Goal: Task Accomplishment & Management: Manage account settings

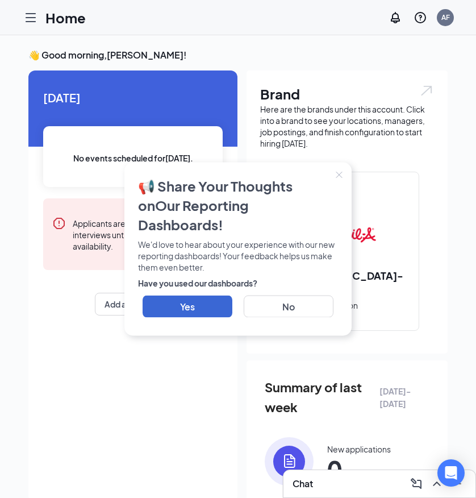
click at [336, 179] on icon "Close" at bounding box center [339, 175] width 7 height 7
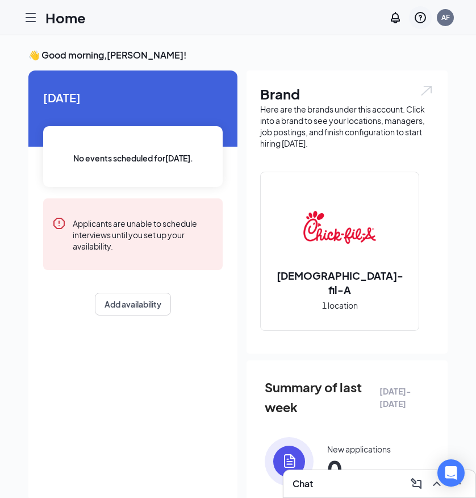
click at [423, 15] on icon "QuestionInfo" at bounding box center [421, 18] width 14 height 14
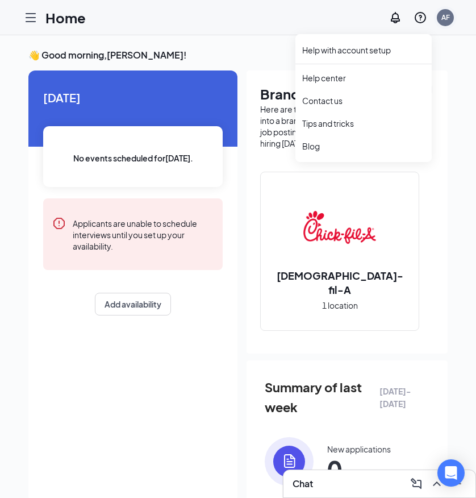
click at [442, 19] on div "AF" at bounding box center [446, 18] width 9 height 10
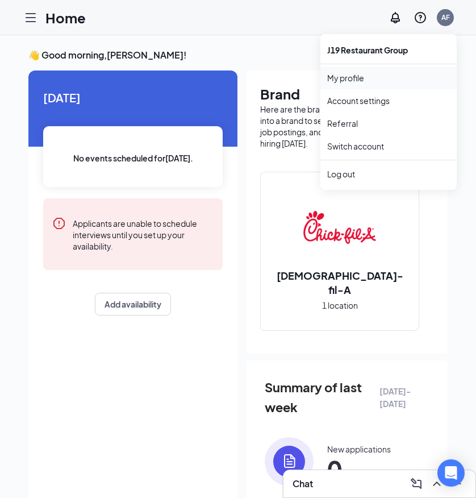
click at [387, 82] on link "My profile" at bounding box center [388, 77] width 123 height 11
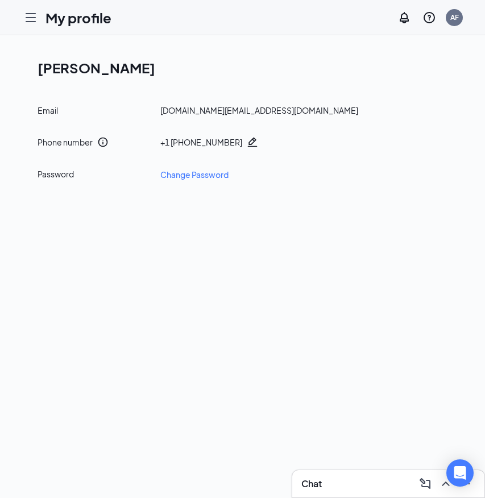
click at [112, 76] on h1 "[PERSON_NAME]" at bounding box center [247, 67] width 419 height 19
click at [449, 15] on div "AF" at bounding box center [454, 17] width 17 height 17
click at [396, 99] on link "Account settings" at bounding box center [397, 100] width 123 height 11
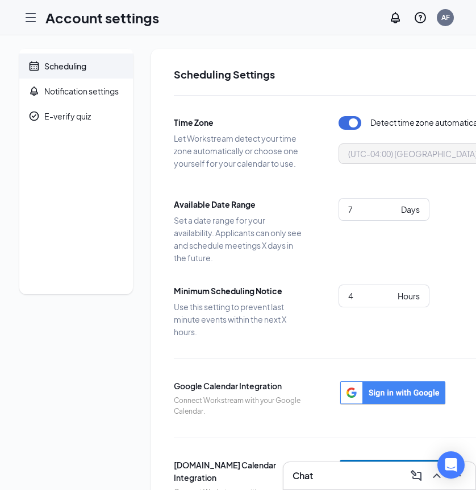
click at [21, 17] on div at bounding box center [30, 17] width 23 height 23
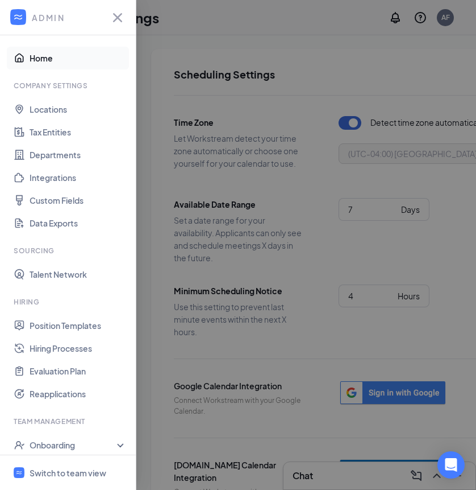
click at [30, 54] on link "Home" at bounding box center [78, 58] width 97 height 23
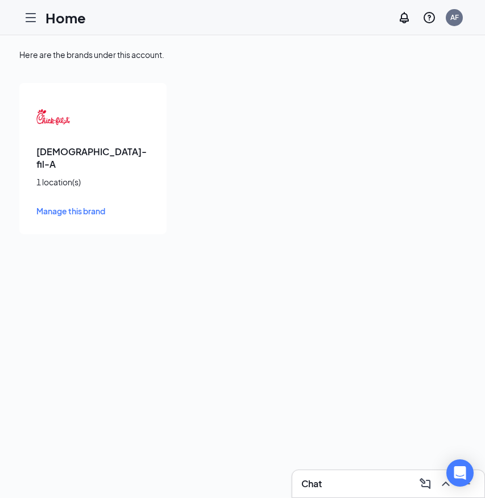
click at [36, 15] on icon "Hamburger" at bounding box center [31, 18] width 14 height 14
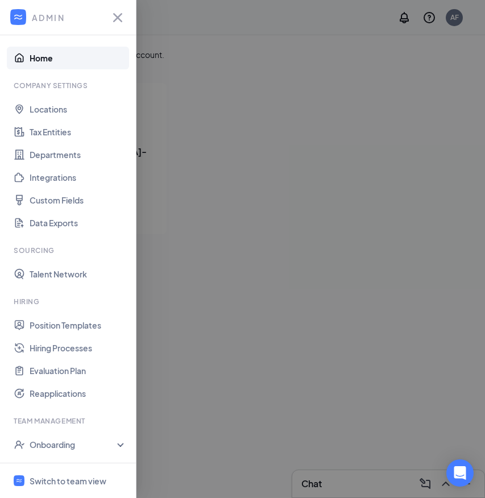
click at [59, 58] on link "Home" at bounding box center [78, 58] width 97 height 23
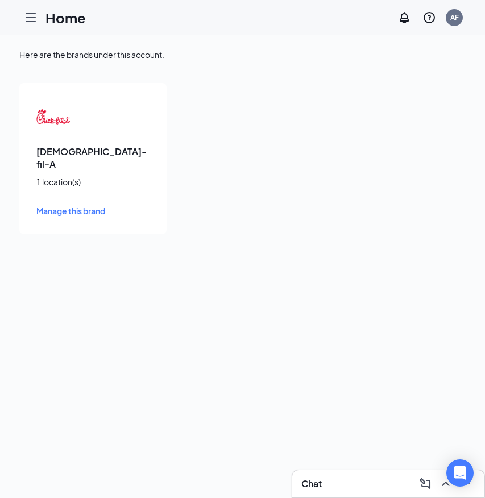
click at [31, 18] on icon "Hamburger" at bounding box center [31, 18] width 14 height 14
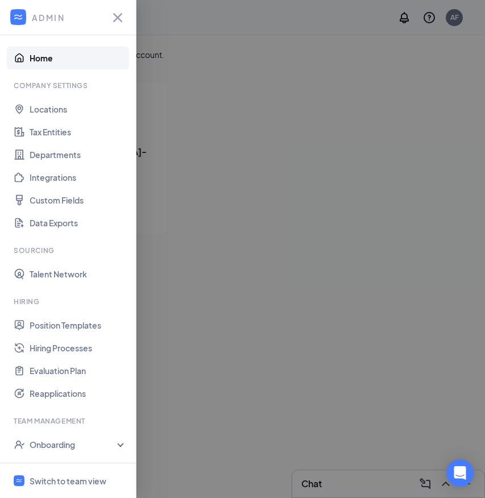
click at [411, 30] on div at bounding box center [242, 249] width 485 height 498
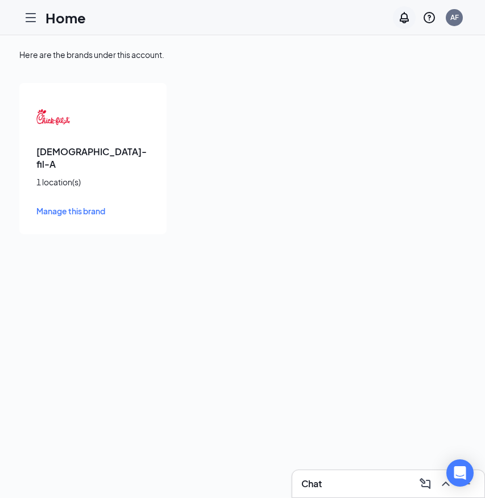
click at [408, 19] on icon "Notifications" at bounding box center [404, 17] width 9 height 11
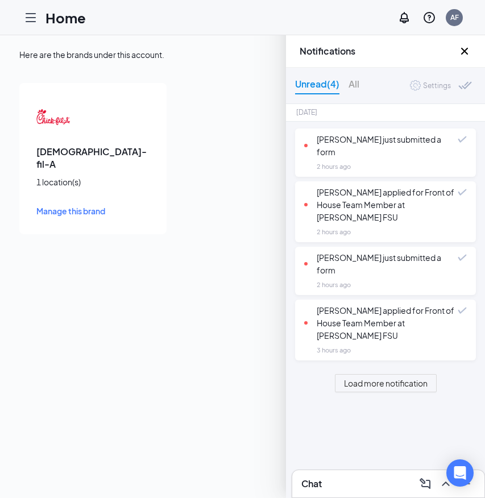
click at [470, 50] on icon "Cross" at bounding box center [465, 51] width 14 height 14
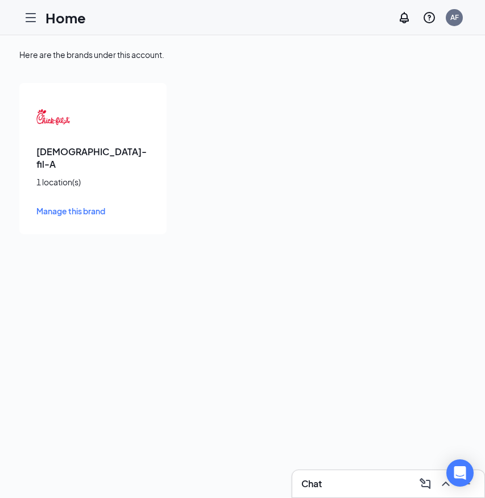
click at [34, 21] on icon "Hamburger" at bounding box center [30, 18] width 9 height 8
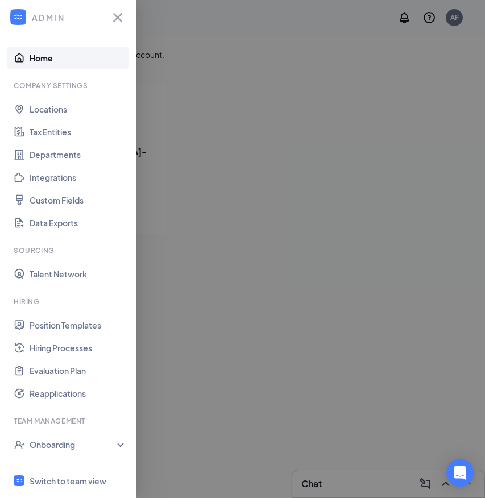
click at [451, 18] on div at bounding box center [242, 249] width 485 height 498
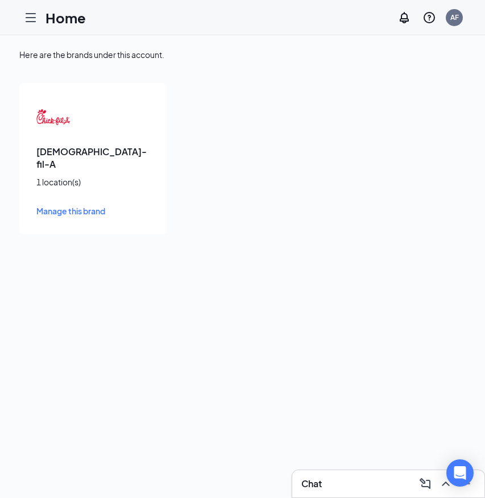
click at [451, 18] on div "AF" at bounding box center [454, 18] width 9 height 10
click at [366, 78] on link "My profile" at bounding box center [397, 77] width 123 height 11
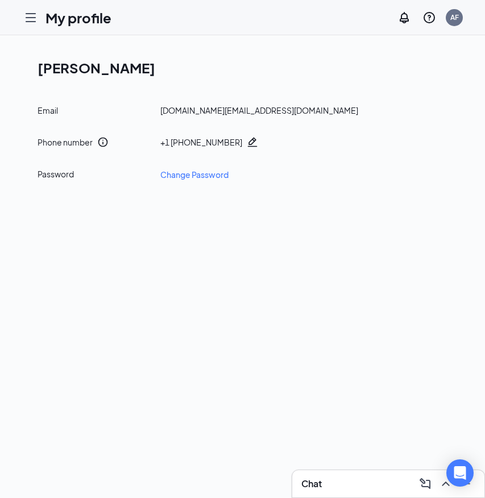
click at [26, 11] on icon "Hamburger" at bounding box center [31, 18] width 14 height 14
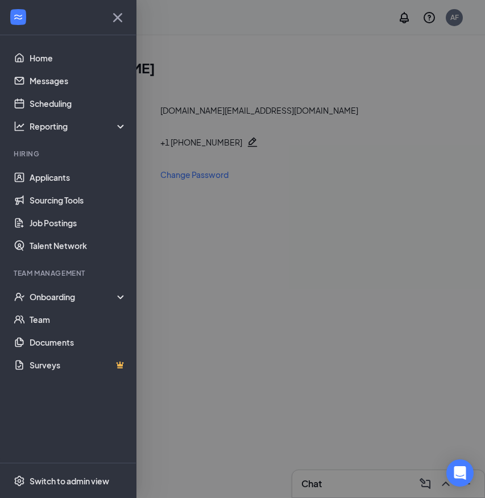
click at [158, 68] on div at bounding box center [242, 249] width 485 height 498
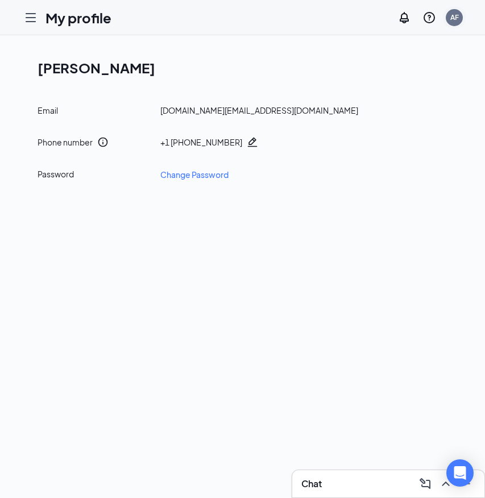
click at [461, 19] on div "AF" at bounding box center [454, 17] width 17 height 17
click at [362, 95] on link "Account settings" at bounding box center [397, 100] width 123 height 11
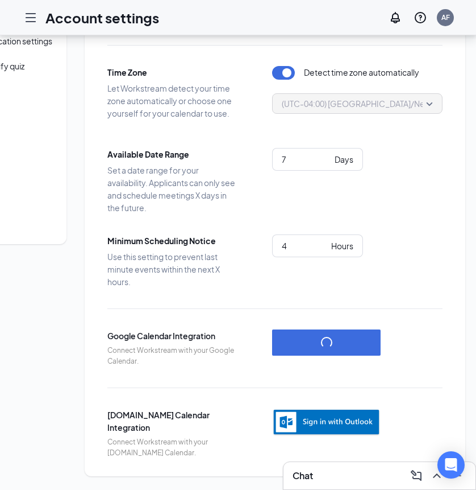
scroll to position [59, 0]
click at [315, 333] on button "button" at bounding box center [326, 342] width 109 height 26
click at [229, 283] on div "Time Zone Let Workstream detect your time zone automatically or choose one your…" at bounding box center [274, 251] width 335 height 413
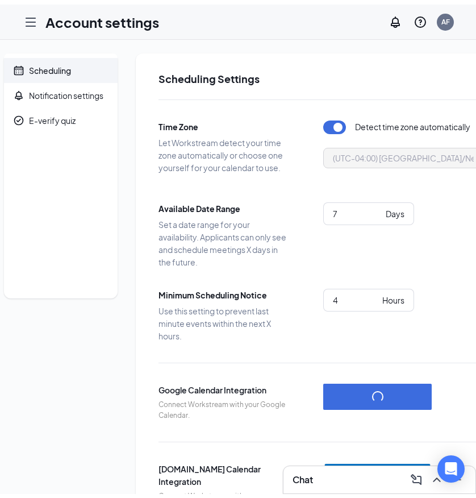
scroll to position [0, 0]
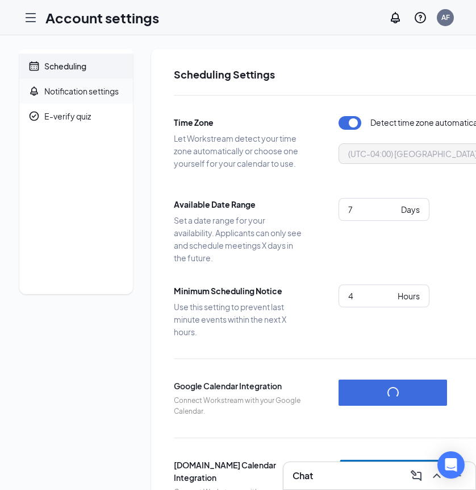
click at [92, 91] on div "Notification settings" at bounding box center [81, 90] width 74 height 11
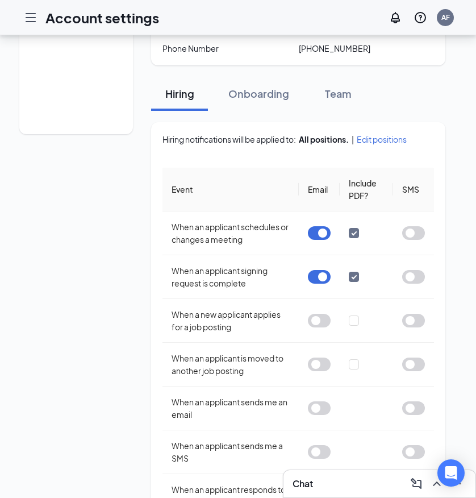
scroll to position [167, 0]
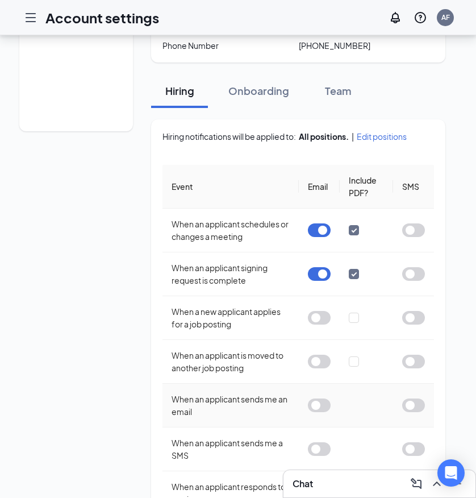
click at [319, 399] on button "button" at bounding box center [319, 406] width 23 height 14
click at [318, 442] on button "button" at bounding box center [319, 449] width 23 height 14
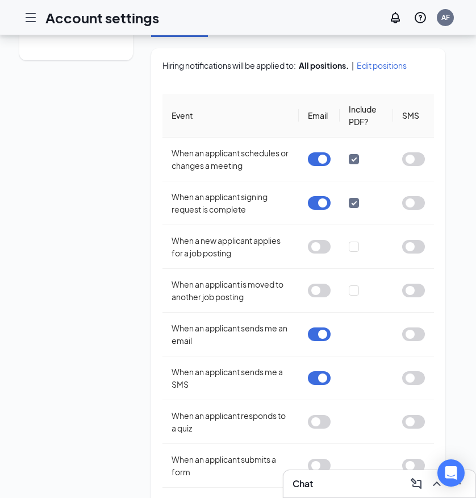
scroll to position [235, 0]
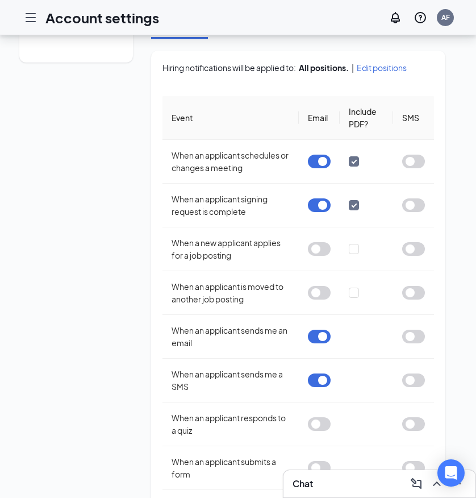
click at [131, 414] on div "Scheduling Notification settings E-verify quiz" at bounding box center [76, 208] width 114 height 788
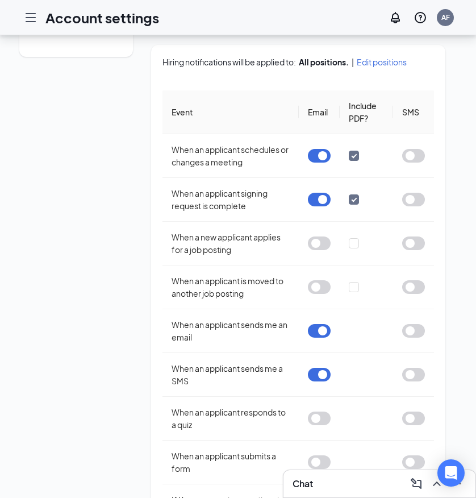
scroll to position [223, 0]
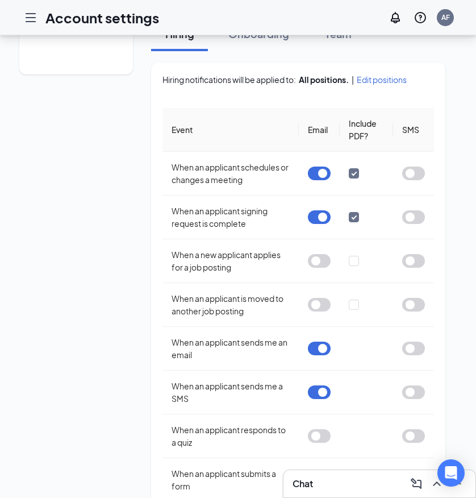
click at [125, 363] on div "Scheduling Notification settings E-verify quiz" at bounding box center [76, 219] width 114 height 788
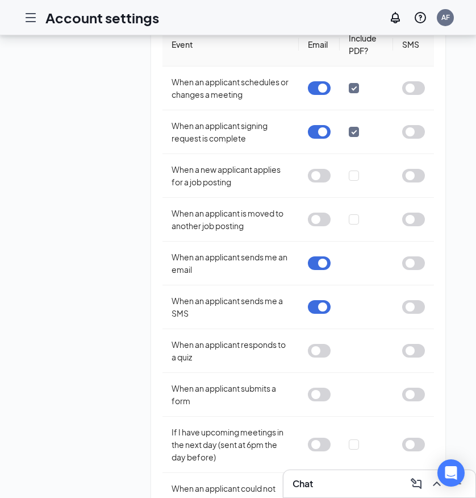
scroll to position [341, 0]
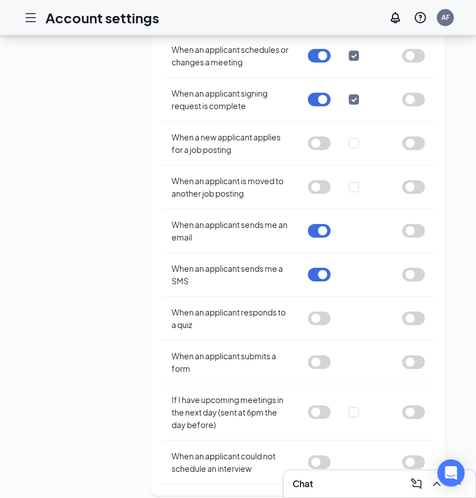
click at [87, 308] on div "Scheduling Notification settings E-verify quiz" at bounding box center [76, 102] width 114 height 788
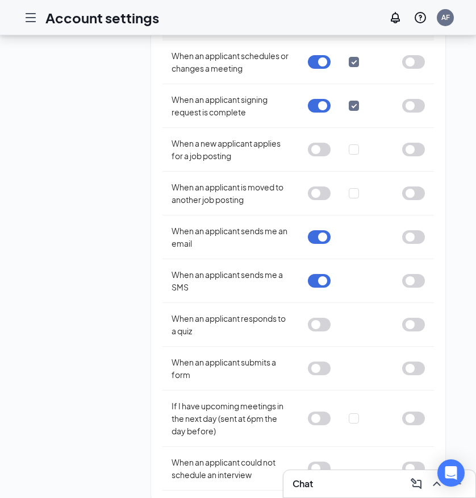
scroll to position [333, 0]
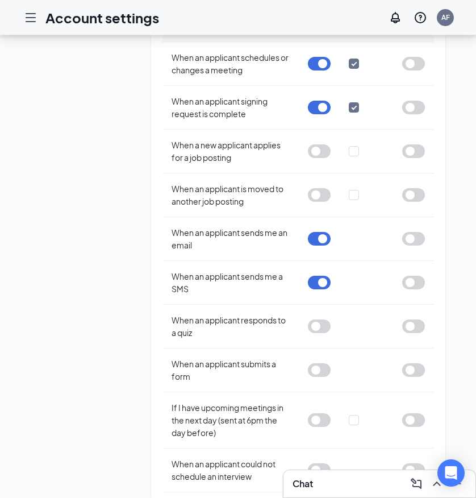
click at [49, 271] on div "Scheduling Notification settings E-verify quiz" at bounding box center [76, 110] width 114 height 788
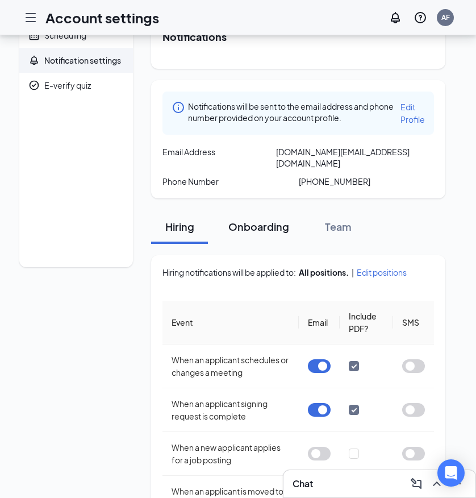
click at [251, 219] on div "Onboarding" at bounding box center [259, 226] width 61 height 14
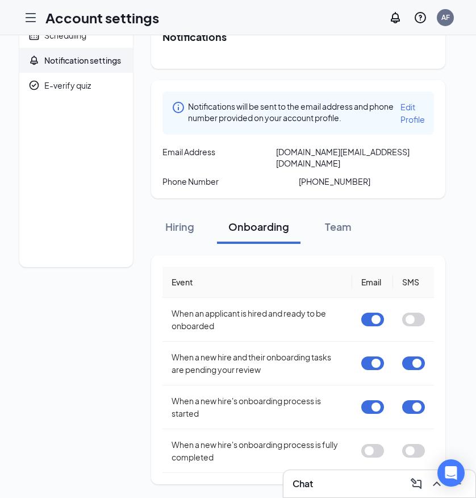
scroll to position [19, 0]
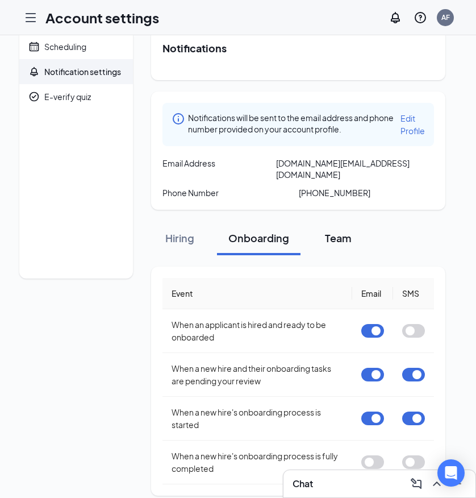
click at [340, 231] on div "Team" at bounding box center [338, 238] width 34 height 14
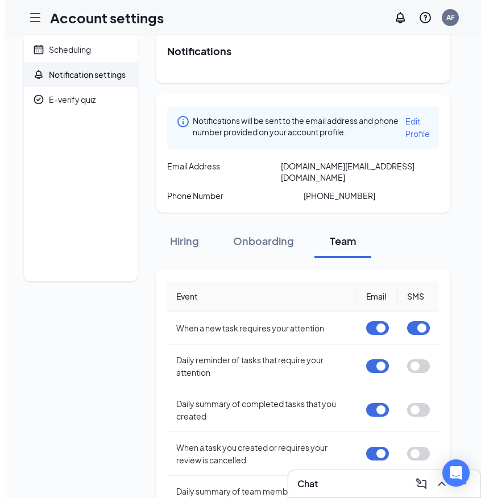
scroll to position [0, 0]
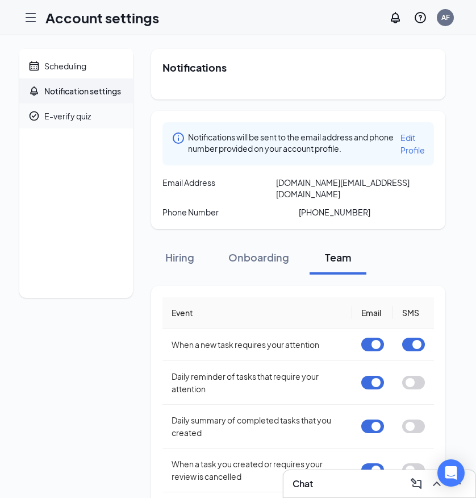
click at [69, 116] on div "E-verify quiz" at bounding box center [67, 115] width 47 height 11
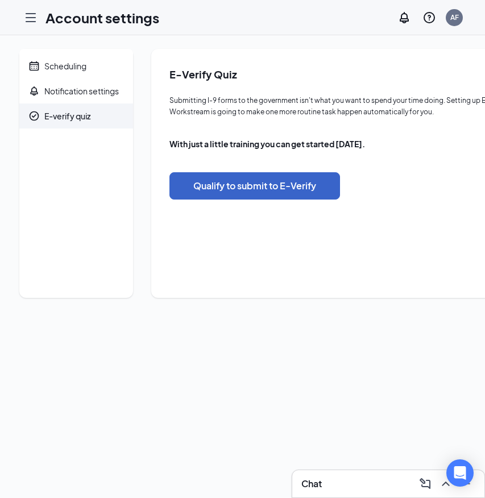
click at [227, 184] on button "Qualify to submit to E-Verify" at bounding box center [254, 185] width 171 height 27
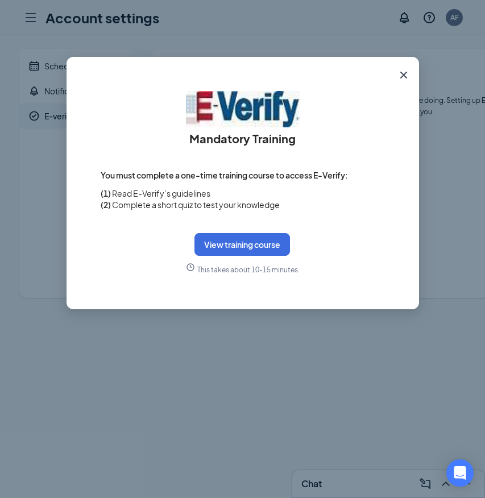
click at [403, 78] on icon "Cross" at bounding box center [404, 75] width 14 height 14
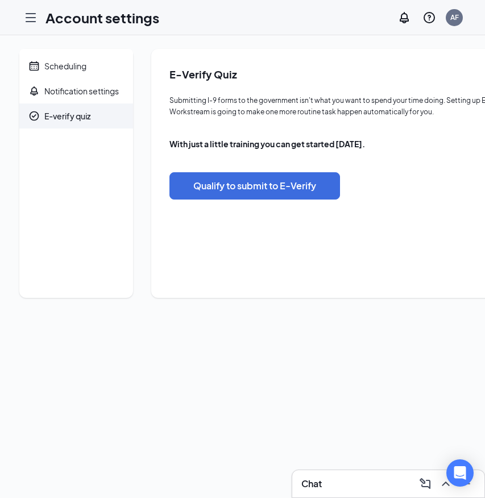
click at [30, 16] on icon "Hamburger" at bounding box center [31, 18] width 14 height 14
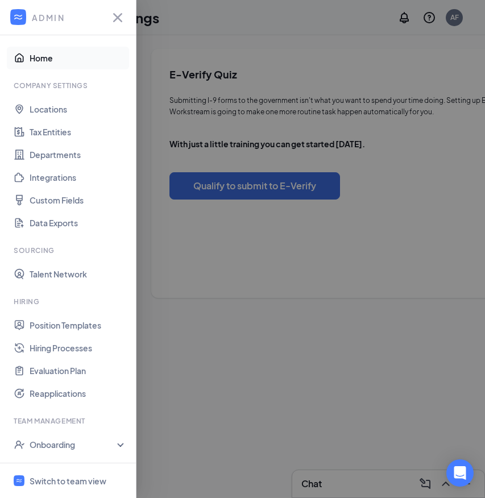
click at [47, 60] on link "Home" at bounding box center [78, 58] width 97 height 23
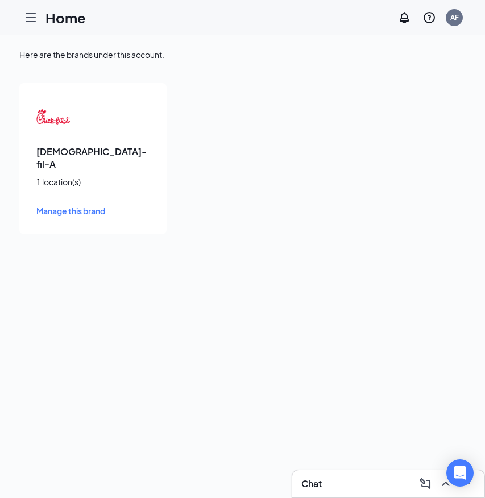
click at [33, 9] on div at bounding box center [30, 17] width 23 height 23
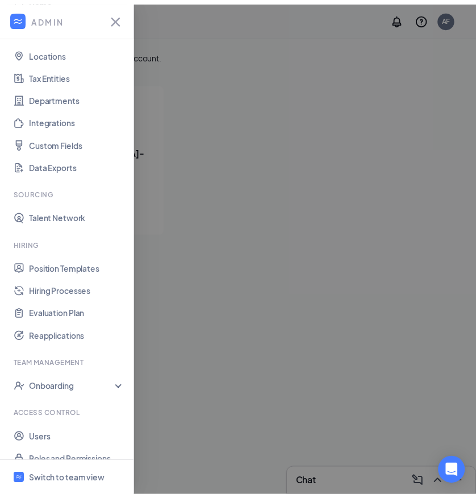
scroll to position [72, 0]
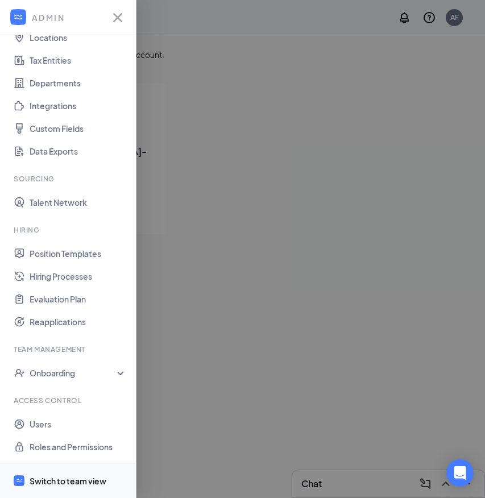
click at [70, 482] on div "Switch to team view" at bounding box center [68, 480] width 77 height 11
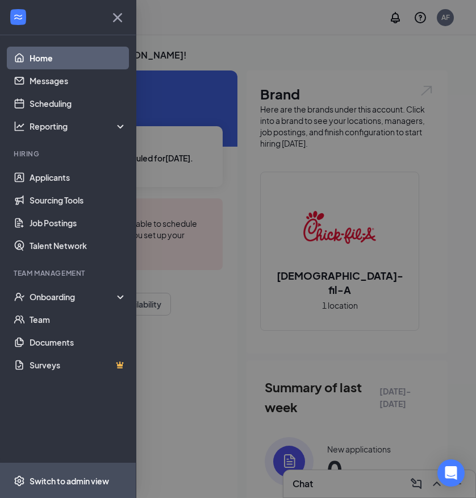
click at [78, 477] on div "Switch to admin view" at bounding box center [70, 480] width 80 height 11
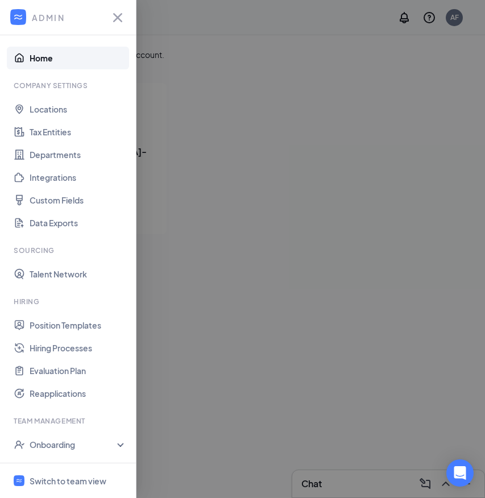
click at [189, 131] on div at bounding box center [242, 249] width 485 height 498
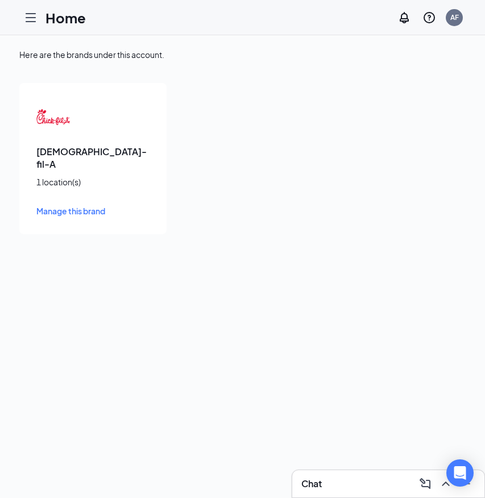
click at [32, 23] on icon "Hamburger" at bounding box center [31, 18] width 14 height 14
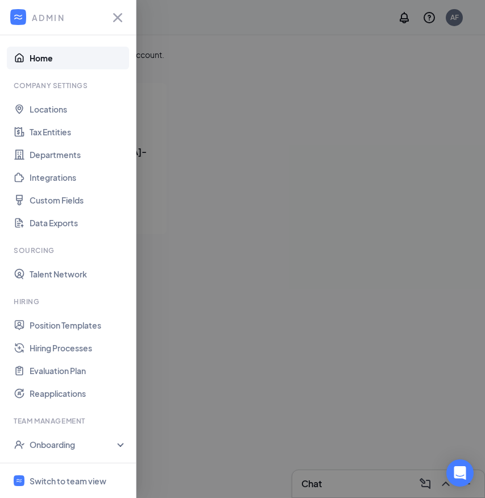
click at [176, 133] on div at bounding box center [242, 249] width 485 height 498
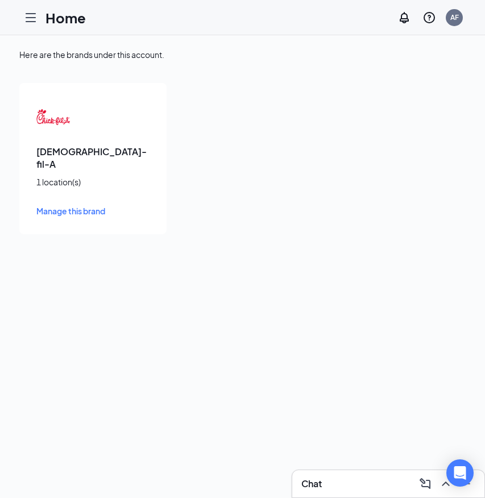
click at [70, 144] on div "[DEMOGRAPHIC_DATA]-fil-A 1 location(s) Manage this brand" at bounding box center [92, 158] width 147 height 151
click at [74, 206] on span "Manage this brand" at bounding box center [70, 211] width 69 height 10
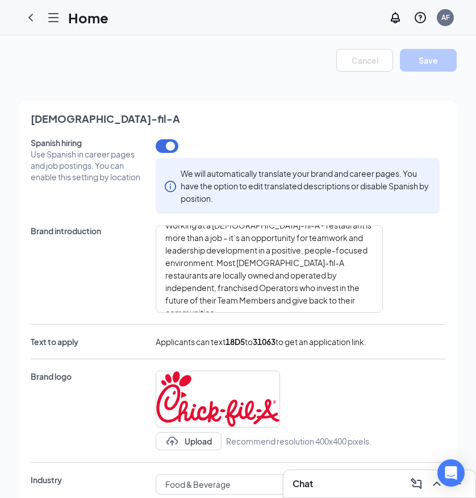
click at [61, 16] on div at bounding box center [53, 17] width 23 height 23
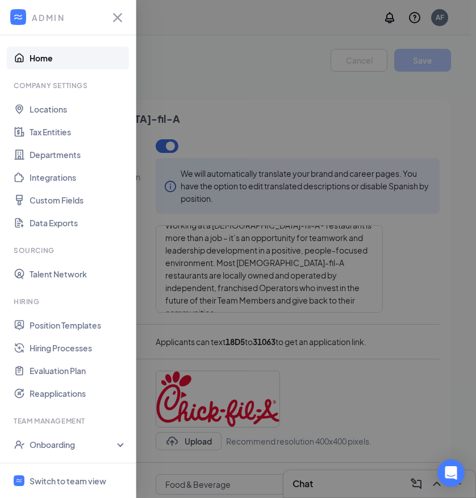
click at [61, 48] on link "Home" at bounding box center [78, 58] width 97 height 23
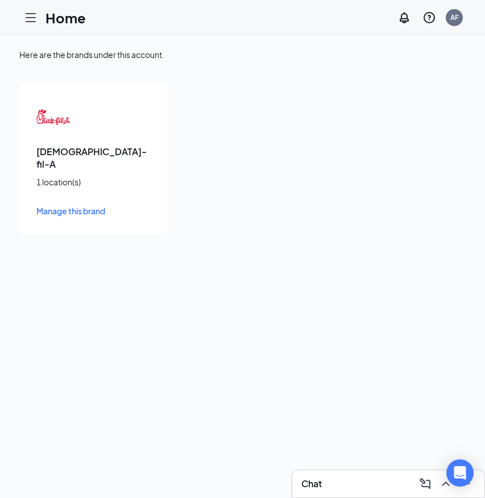
click at [194, 186] on div "[DEMOGRAPHIC_DATA]-fil-A 1 location(s) Manage this brand" at bounding box center [242, 158] width 446 height 151
click at [106, 280] on div "Here are the brands under this account. [DEMOGRAPHIC_DATA]-fil-A 1 location(s) …" at bounding box center [242, 266] width 485 height 463
click at [113, 230] on div "Here are the brands under this account. [DEMOGRAPHIC_DATA]-fil-A 1 location(s) …" at bounding box center [242, 141] width 485 height 213
click at [72, 206] on span "Manage this brand" at bounding box center [70, 211] width 69 height 10
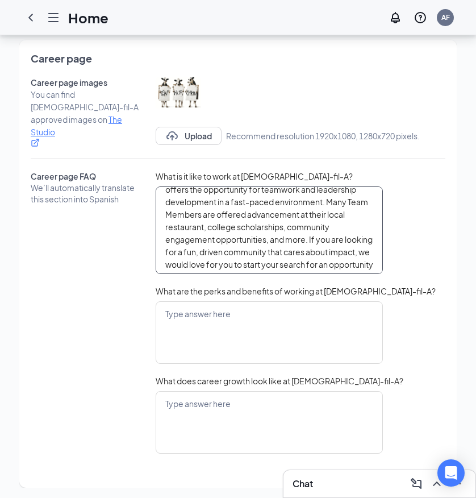
scroll to position [63, 0]
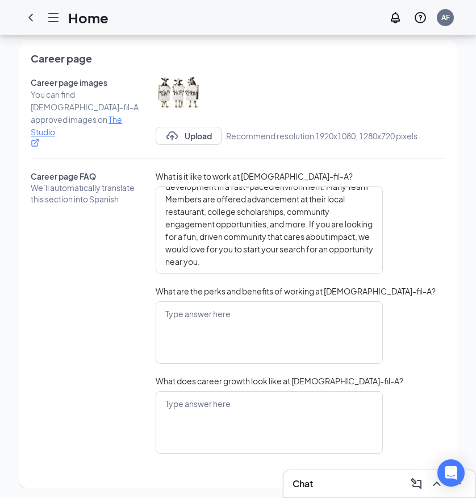
click at [137, 290] on div "Career page FAQ We’ll automatically translate this section into Spanish" at bounding box center [88, 318] width 114 height 294
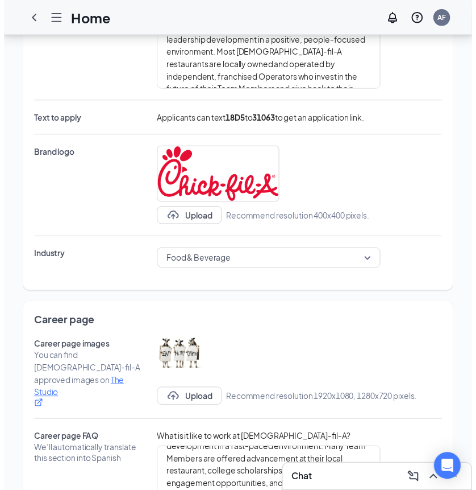
scroll to position [0, 0]
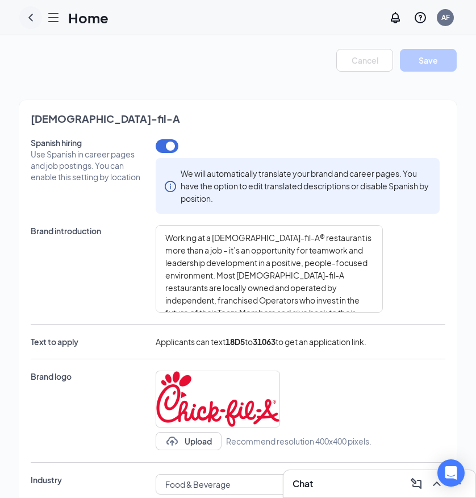
click at [30, 14] on icon "ChevronLeft" at bounding box center [31, 18] width 14 height 14
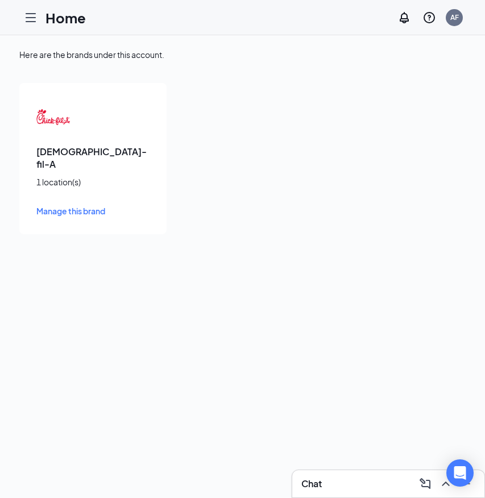
click at [28, 20] on icon "Hamburger" at bounding box center [31, 18] width 14 height 14
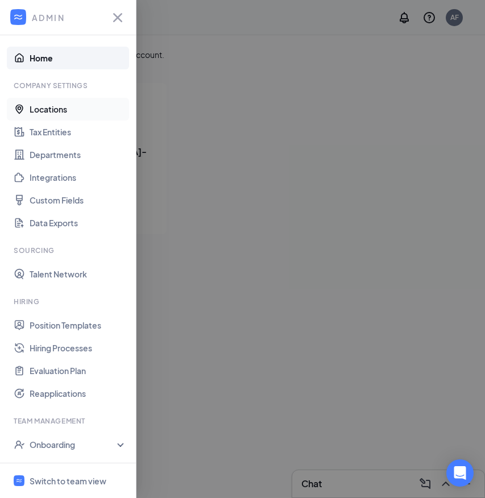
click at [42, 107] on link "Locations" at bounding box center [78, 109] width 97 height 23
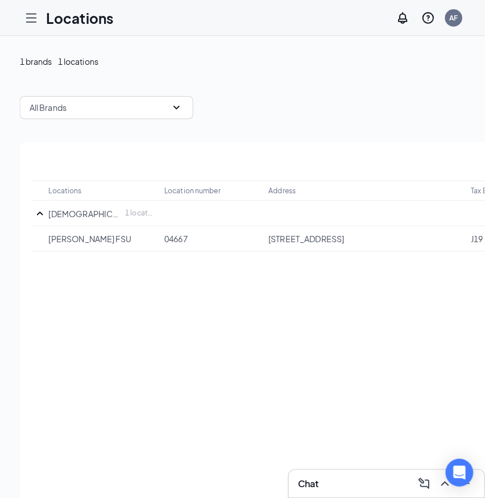
scroll to position [0, 7]
click at [28, 20] on icon "Hamburger" at bounding box center [31, 18] width 14 height 14
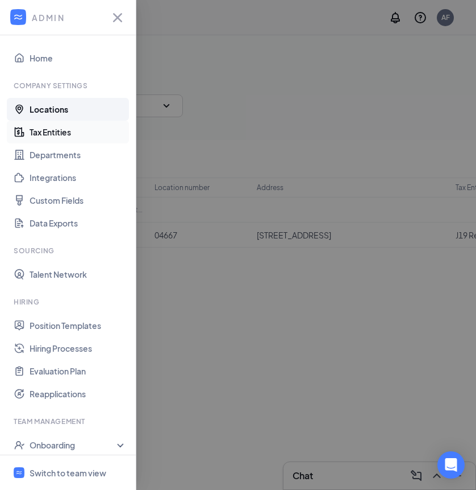
click at [43, 136] on link "Tax Entities" at bounding box center [78, 132] width 97 height 23
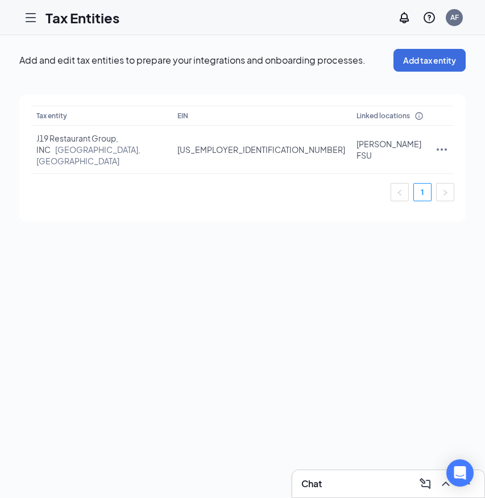
click at [28, 18] on icon "Hamburger" at bounding box center [31, 18] width 14 height 14
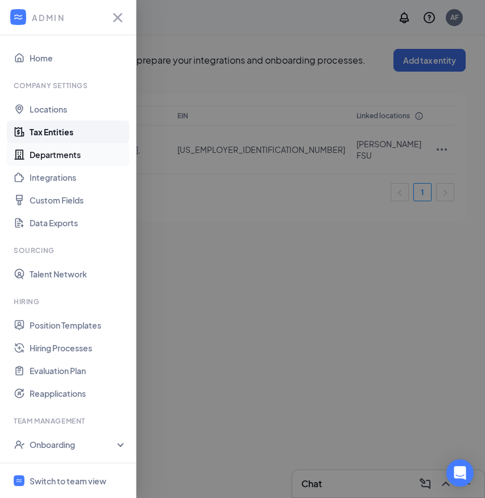
click at [30, 155] on link "Departments" at bounding box center [78, 154] width 97 height 23
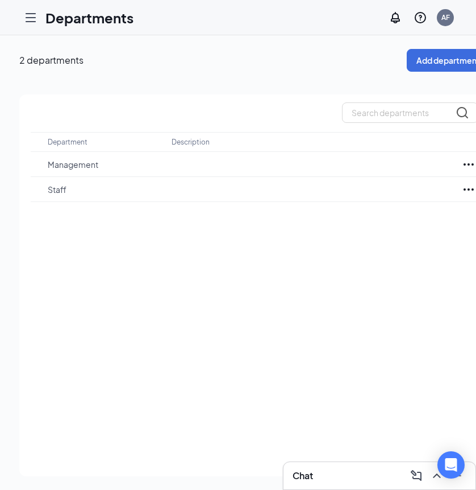
click at [31, 22] on icon "Hamburger" at bounding box center [30, 18] width 9 height 8
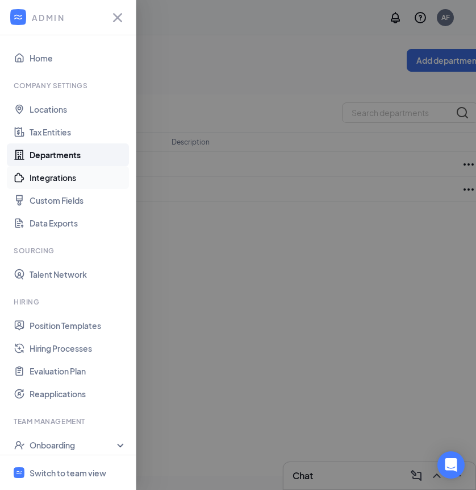
click at [45, 178] on link "Integrations" at bounding box center [78, 177] width 97 height 23
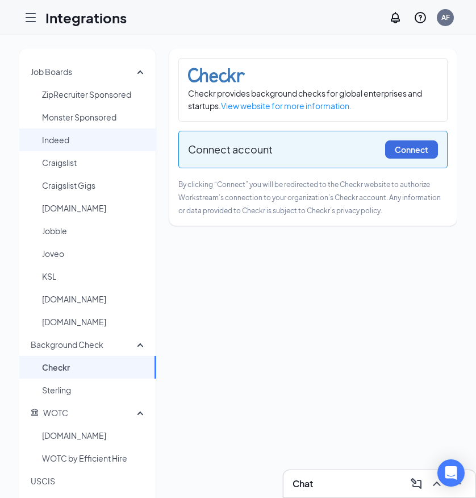
click at [72, 143] on span "Indeed" at bounding box center [94, 139] width 105 height 23
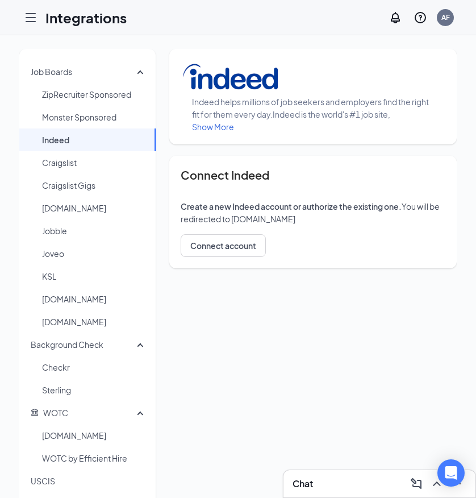
click at [29, 14] on icon "Hamburger" at bounding box center [30, 18] width 9 height 8
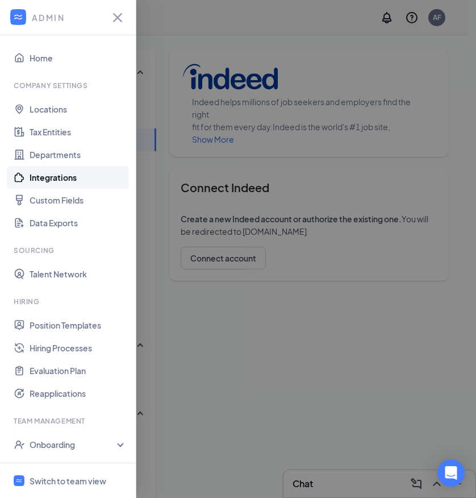
click at [165, 177] on div at bounding box center [238, 249] width 476 height 498
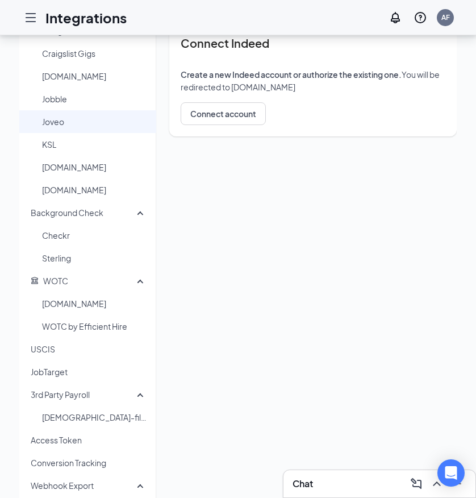
scroll to position [135, 0]
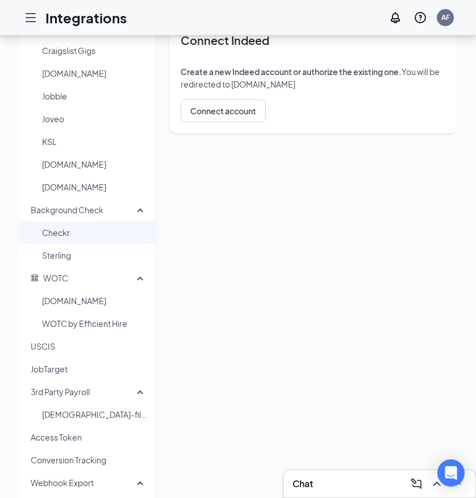
click at [59, 243] on span "Checkr" at bounding box center [94, 232] width 105 height 23
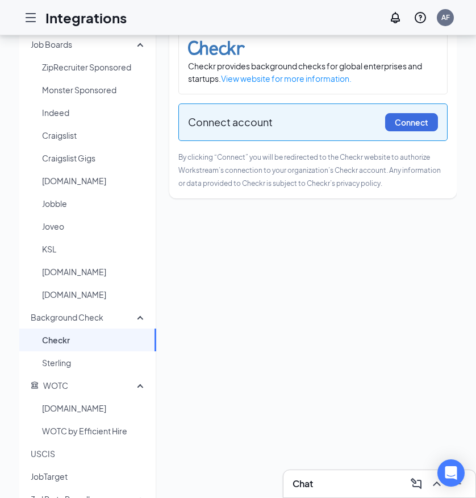
scroll to position [30, 0]
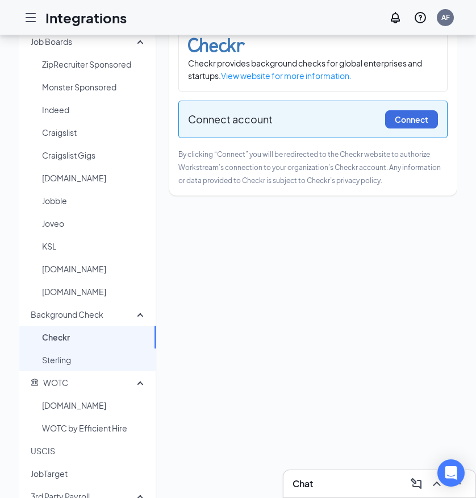
click at [59, 367] on span "Sterling" at bounding box center [94, 360] width 105 height 23
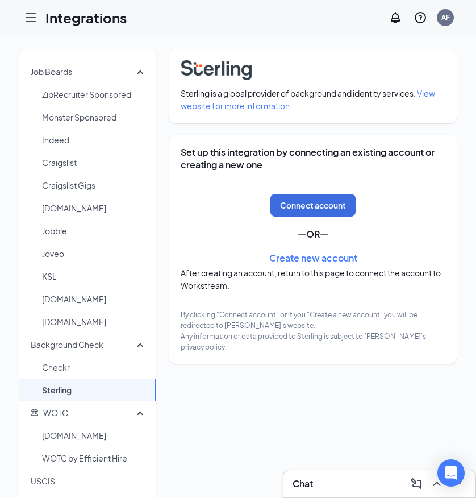
click at [35, 20] on icon "Hamburger" at bounding box center [30, 18] width 9 height 8
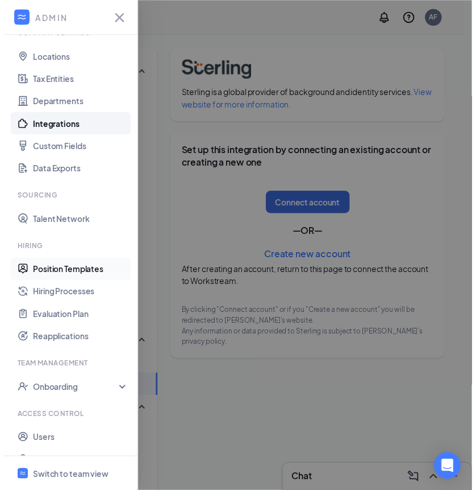
scroll to position [72, 0]
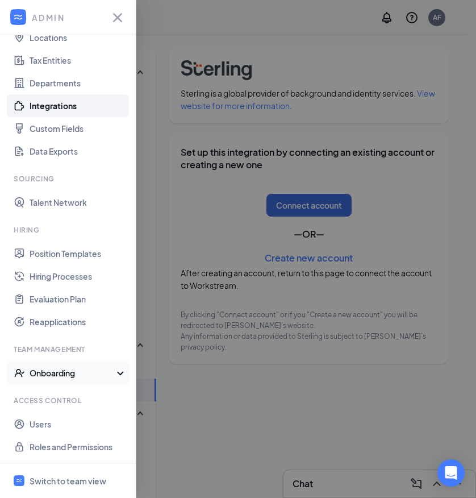
click at [29, 375] on div "Onboarding" at bounding box center [68, 373] width 136 height 23
click at [53, 378] on div "Onboarding" at bounding box center [74, 372] width 88 height 11
click at [43, 281] on link "Hiring Processes" at bounding box center [78, 276] width 97 height 23
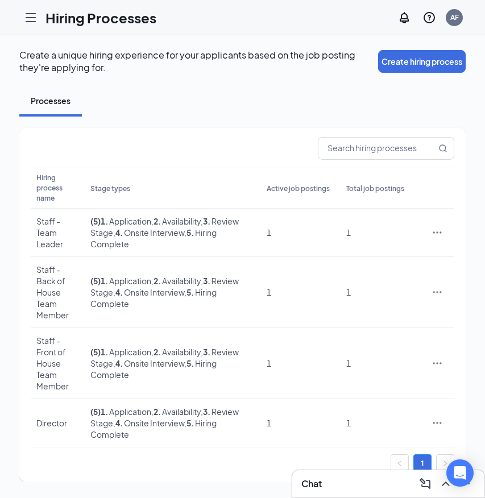
click at [28, 15] on icon "Hamburger" at bounding box center [31, 18] width 14 height 14
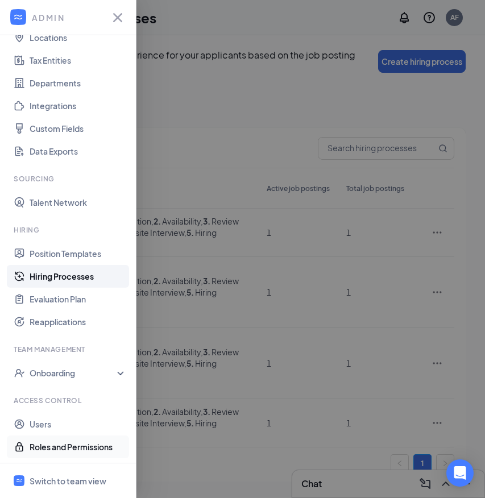
click at [37, 448] on link "Roles and Permissions" at bounding box center [78, 446] width 97 height 23
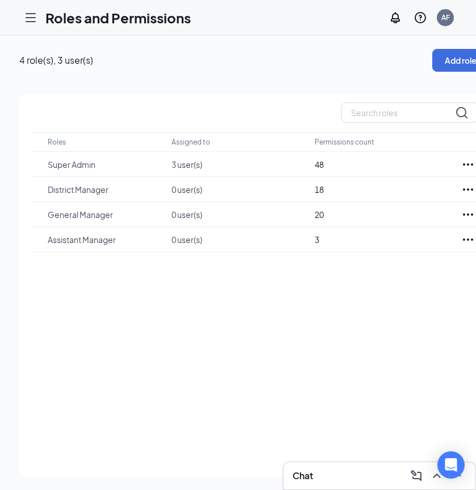
click at [31, 18] on icon "Hamburger" at bounding box center [30, 18] width 9 height 8
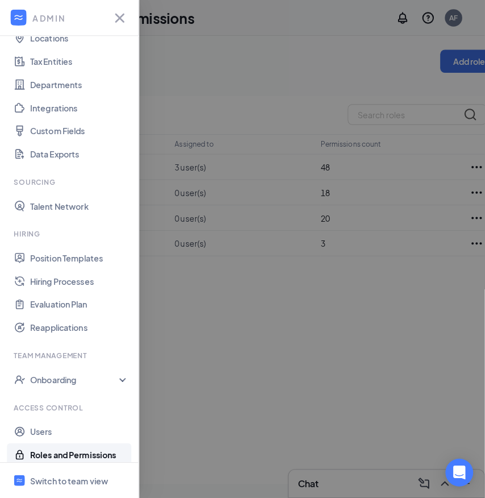
scroll to position [17, 0]
click at [47, 413] on link "Users" at bounding box center [78, 424] width 97 height 23
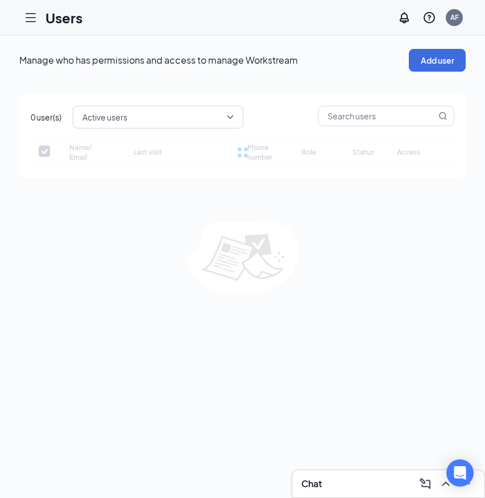
checkbox input "false"
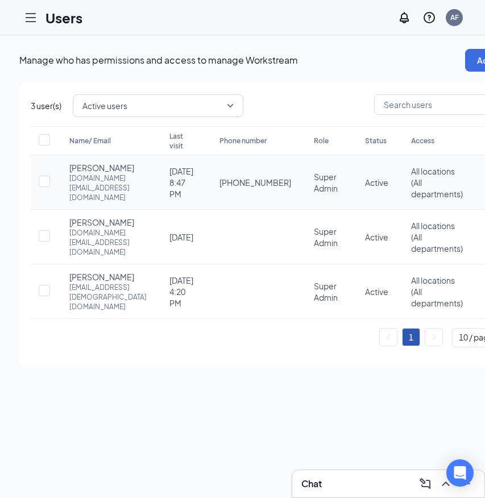
scroll to position [0, 40]
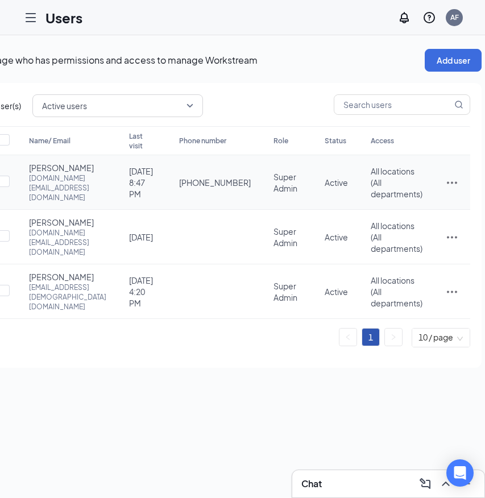
click at [445, 185] on icon "ActionsIcon" at bounding box center [452, 183] width 14 height 14
click at [374, 213] on span "Edit user" at bounding box center [379, 209] width 32 height 10
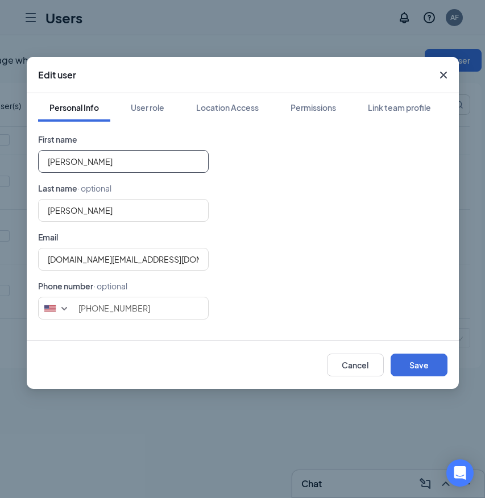
click at [62, 164] on input "[PERSON_NAME]" at bounding box center [123, 161] width 171 height 23
type input "[PERSON_NAME]"
click at [429, 372] on button "Save" at bounding box center [419, 365] width 57 height 23
type input "4402511870"
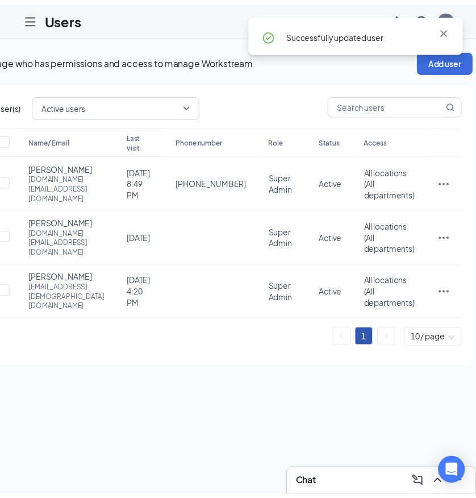
scroll to position [0, 0]
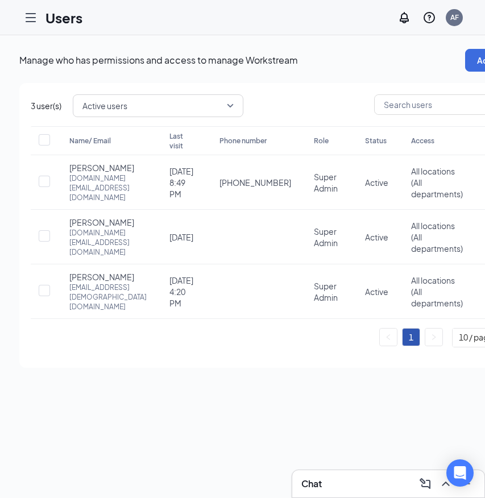
click at [27, 22] on icon "Hamburger" at bounding box center [31, 18] width 14 height 14
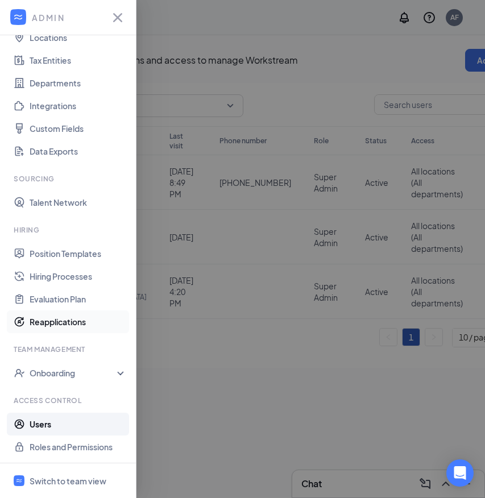
click at [46, 323] on link "Reapplications" at bounding box center [78, 321] width 97 height 23
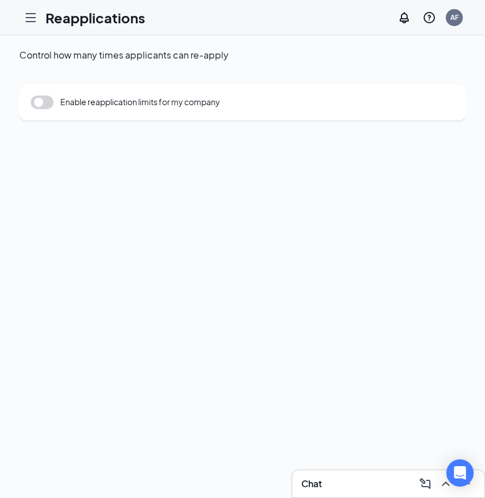
click at [34, 19] on icon "Hamburger" at bounding box center [31, 18] width 14 height 14
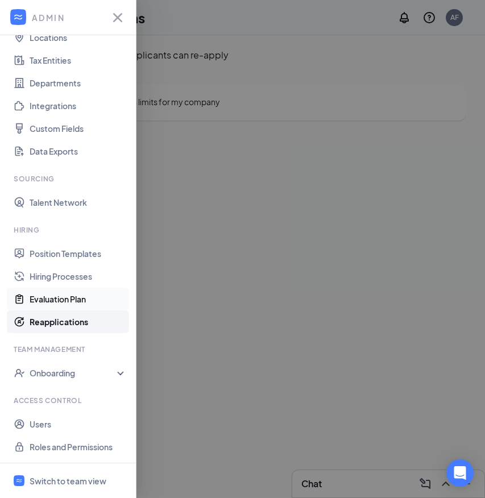
click at [85, 305] on link "Evaluation Plan" at bounding box center [78, 299] width 97 height 23
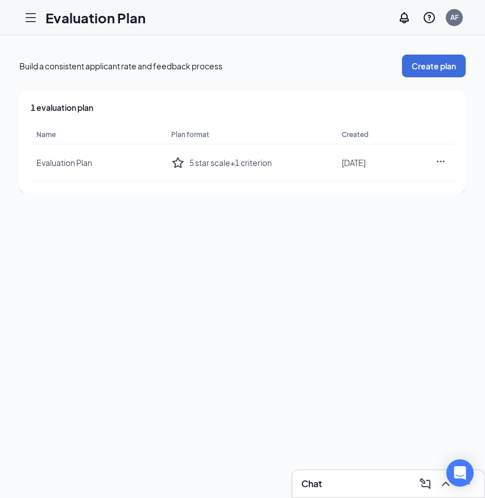
click at [33, 14] on icon "Hamburger" at bounding box center [30, 18] width 9 height 8
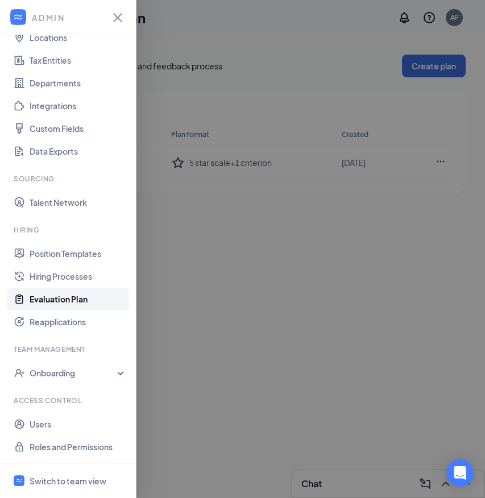
click at [344, 290] on div at bounding box center [242, 249] width 485 height 498
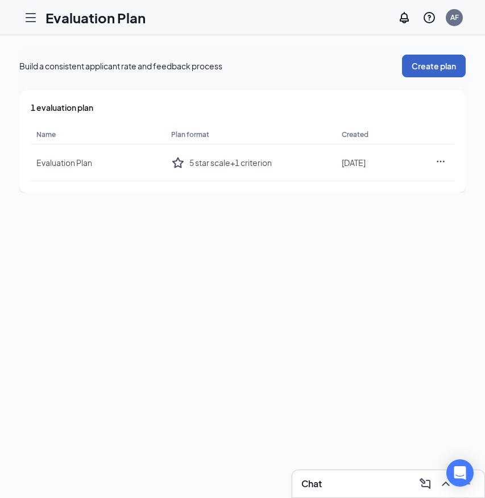
click at [418, 58] on button "Create plan" at bounding box center [434, 66] width 64 height 23
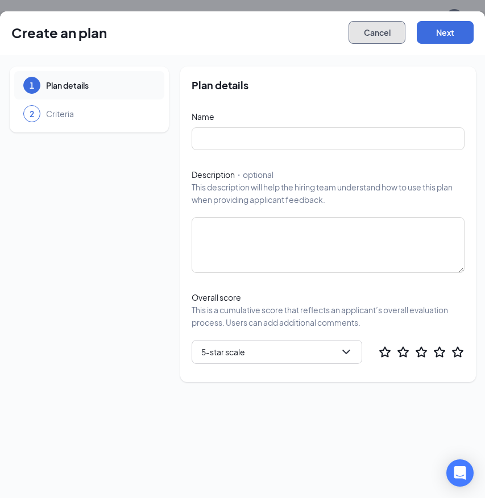
click at [368, 28] on button "Cancel" at bounding box center [377, 32] width 57 height 23
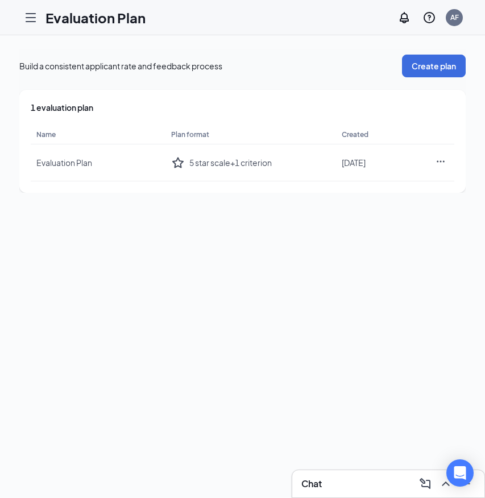
click at [28, 22] on icon "Hamburger" at bounding box center [31, 18] width 14 height 14
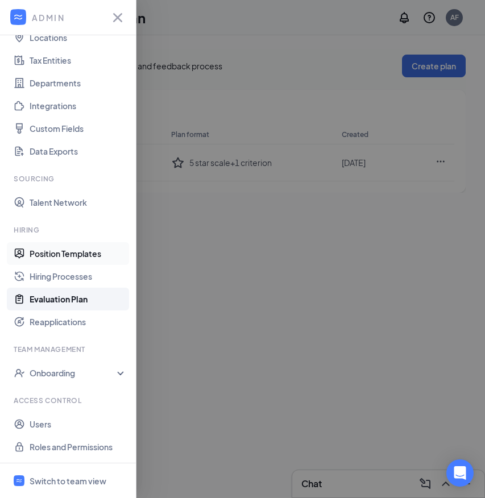
click at [43, 256] on link "Position Templates" at bounding box center [78, 253] width 97 height 23
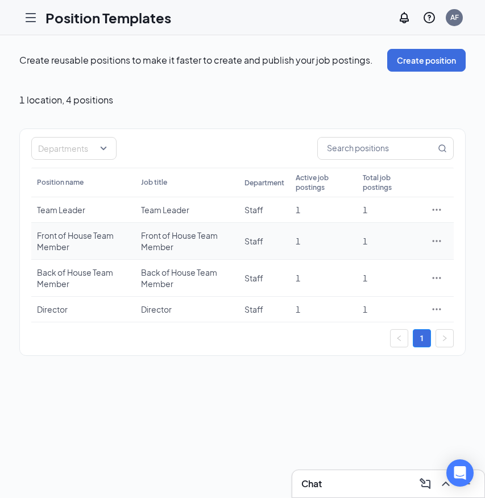
click at [122, 233] on div "Front of House Team Member" at bounding box center [83, 241] width 93 height 23
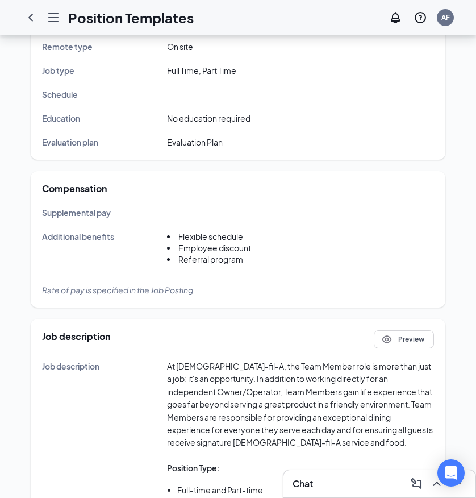
scroll to position [289, 0]
click at [22, 22] on div at bounding box center [30, 17] width 23 height 23
click at [32, 18] on icon "ChevronLeft" at bounding box center [31, 18] width 14 height 14
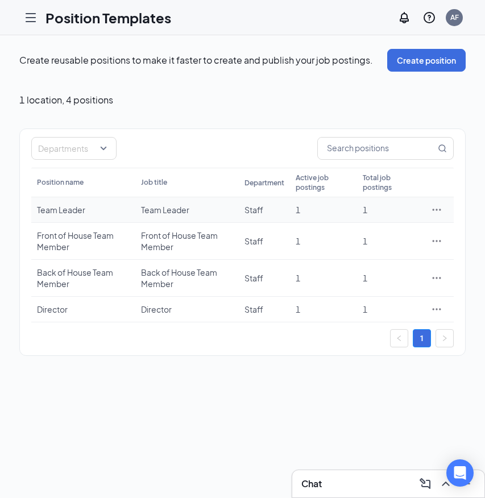
click at [105, 214] on div "Team Leader" at bounding box center [83, 209] width 93 height 11
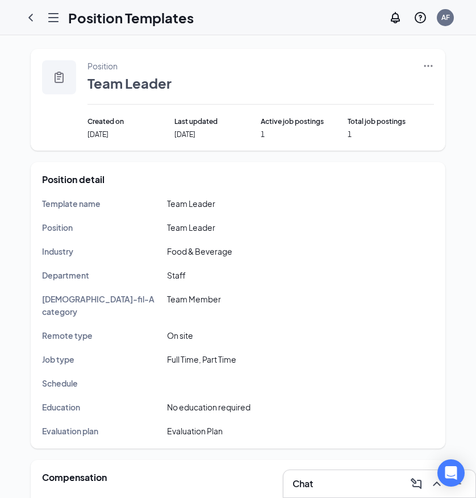
click at [434, 68] on div "Position Team Leader Created on [DATE] Last updated [DATE] Active job postings …" at bounding box center [238, 100] width 415 height 102
click at [428, 66] on icon "Ellipses" at bounding box center [429, 66] width 9 height 2
click at [428, 65] on icon "Ellipses" at bounding box center [428, 65] width 11 height 11
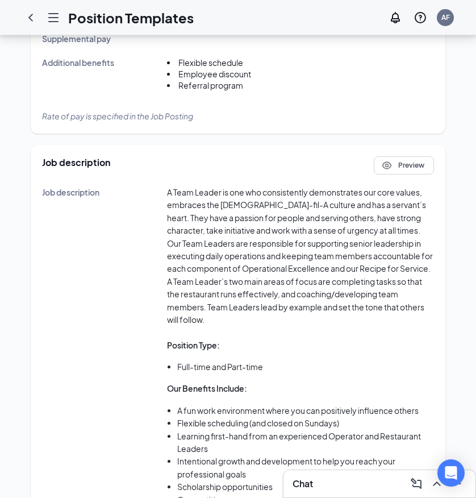
scroll to position [466, 0]
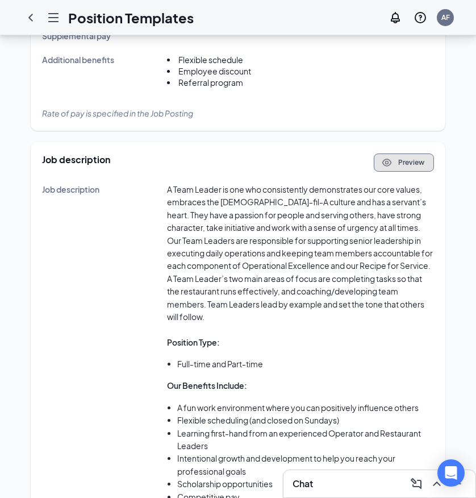
click at [388, 159] on icon "Eye" at bounding box center [388, 162] width 10 height 7
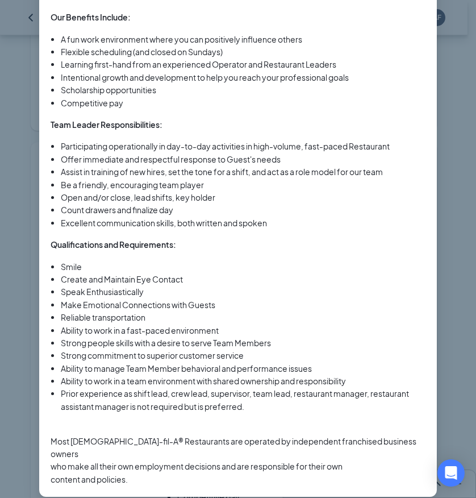
scroll to position [0, 0]
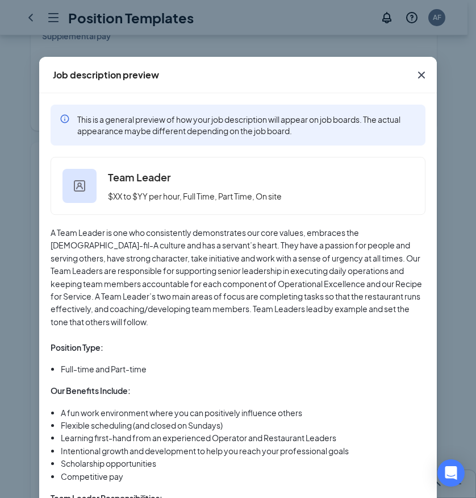
click at [415, 79] on icon "Cross" at bounding box center [422, 75] width 14 height 14
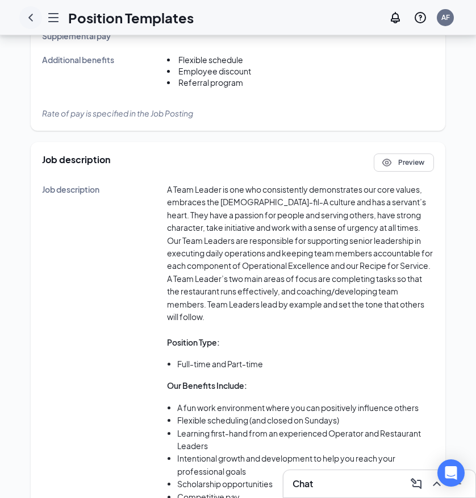
click at [28, 23] on icon "ChevronLeft" at bounding box center [31, 18] width 14 height 14
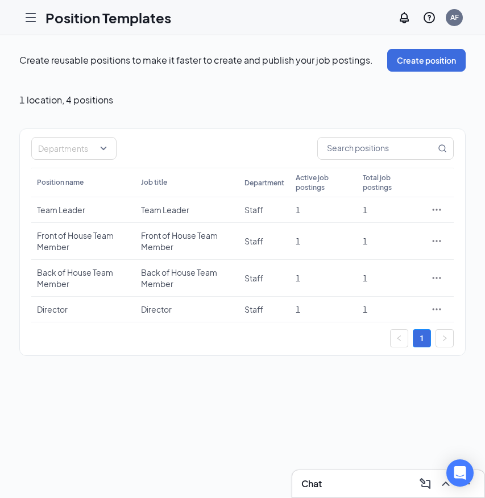
click at [32, 16] on icon "Hamburger" at bounding box center [31, 18] width 14 height 14
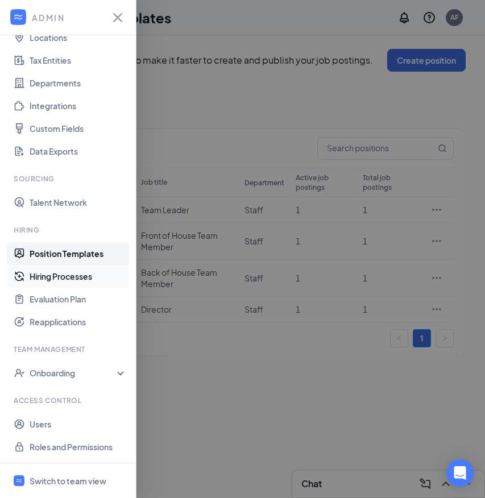
click at [63, 279] on link "Hiring Processes" at bounding box center [78, 276] width 97 height 23
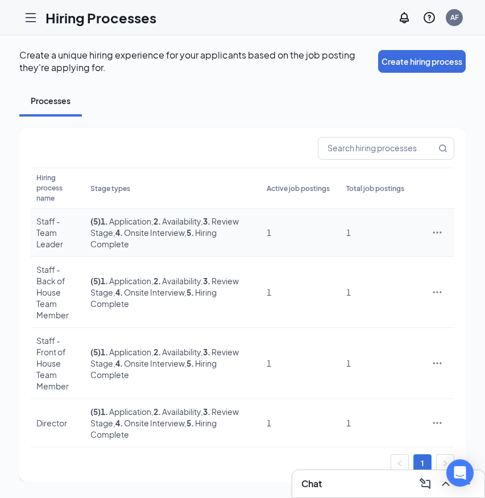
click at [440, 215] on td at bounding box center [437, 233] width 34 height 48
click at [436, 227] on icon "Ellipses" at bounding box center [437, 232] width 11 height 11
click at [298, 231] on td "1" at bounding box center [301, 233] width 80 height 48
click at [184, 227] on span ", 4 . Onsite Interview" at bounding box center [148, 232] width 71 height 10
click at [79, 238] on td "Staff - Team Leader" at bounding box center [58, 233] width 54 height 48
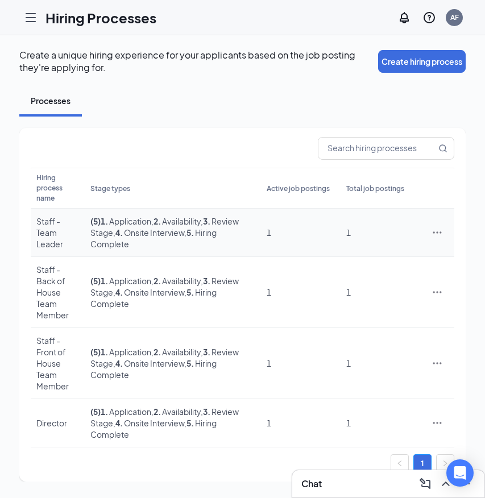
click at [64, 217] on div "Staff - Team Leader" at bounding box center [57, 232] width 43 height 34
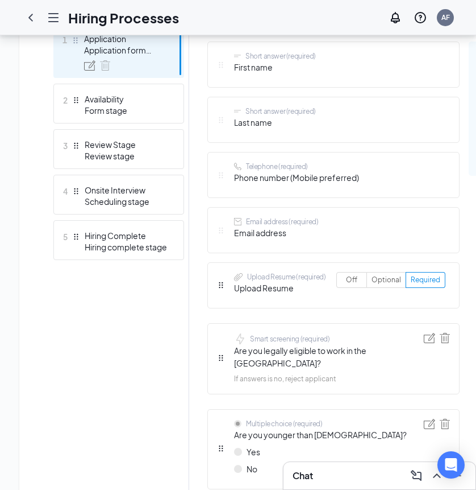
scroll to position [339, 0]
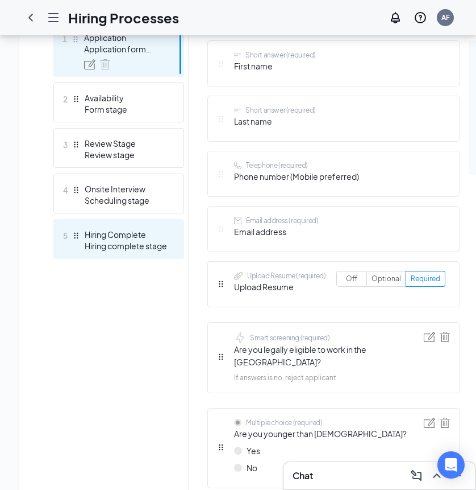
click at [125, 251] on div "5 Hiring Complete Hiring complete stage" at bounding box center [118, 239] width 131 height 40
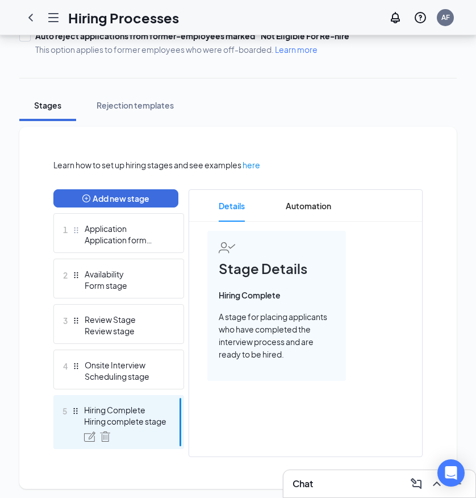
scroll to position [165, 0]
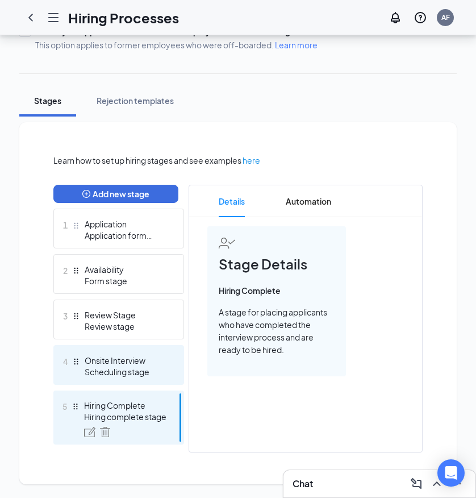
click at [110, 371] on div "Scheduling stage" at bounding box center [126, 371] width 83 height 11
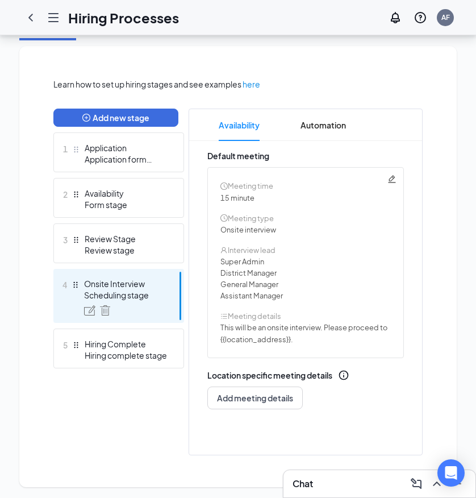
scroll to position [245, 0]
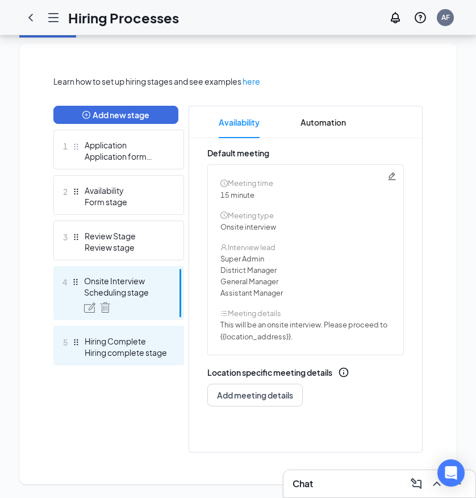
click at [113, 357] on div "Hiring complete stage" at bounding box center [126, 352] width 83 height 11
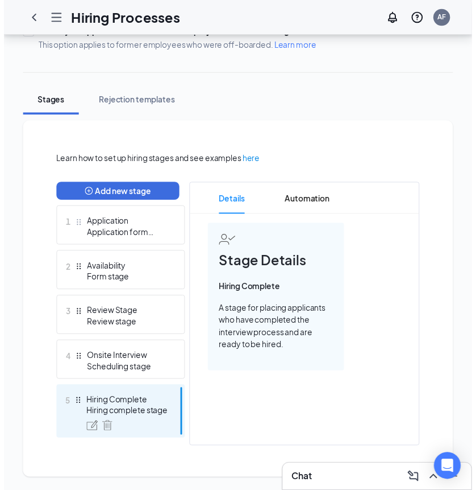
scroll to position [165, 0]
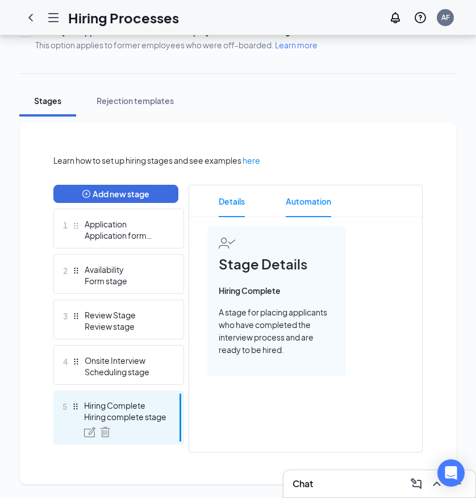
click at [323, 210] on span "Automation" at bounding box center [308, 201] width 45 height 32
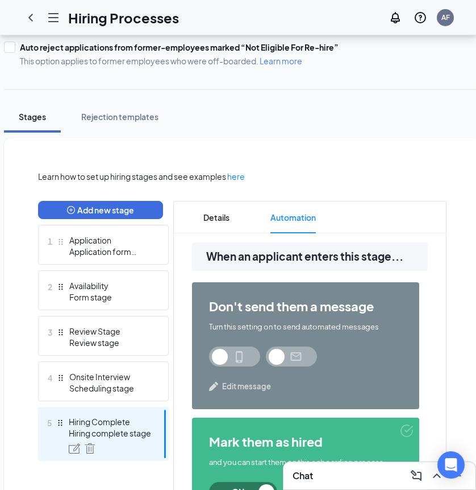
scroll to position [152, 0]
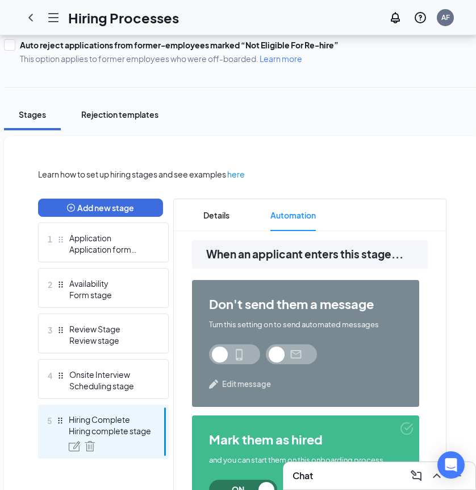
click at [88, 115] on div "Rejection templates" at bounding box center [119, 114] width 77 height 11
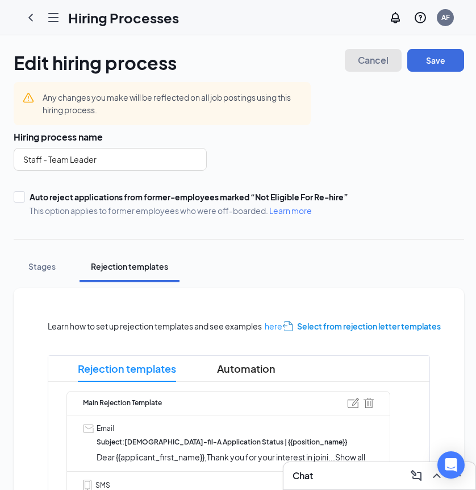
click at [358, 56] on button "Cancel" at bounding box center [373, 60] width 57 height 23
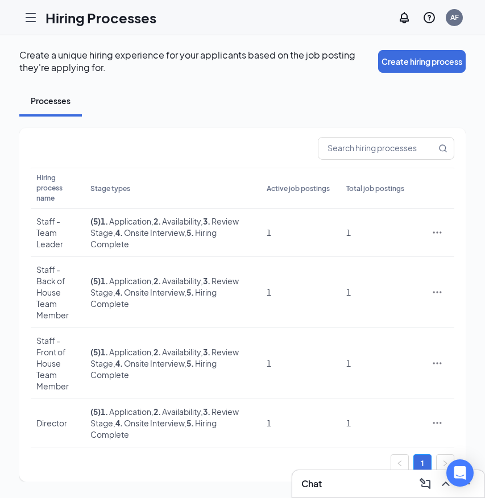
click at [29, 19] on icon "Hamburger" at bounding box center [31, 18] width 14 height 14
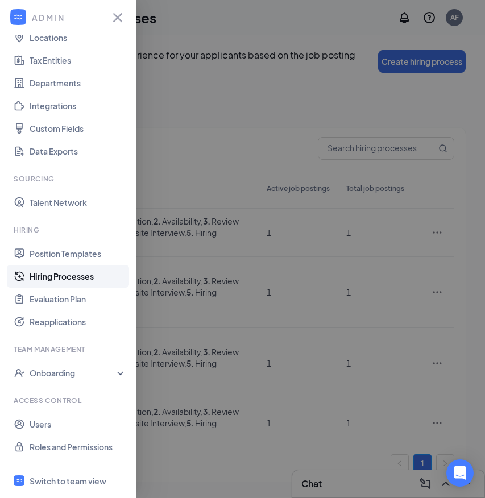
click at [180, 142] on div at bounding box center [242, 249] width 485 height 498
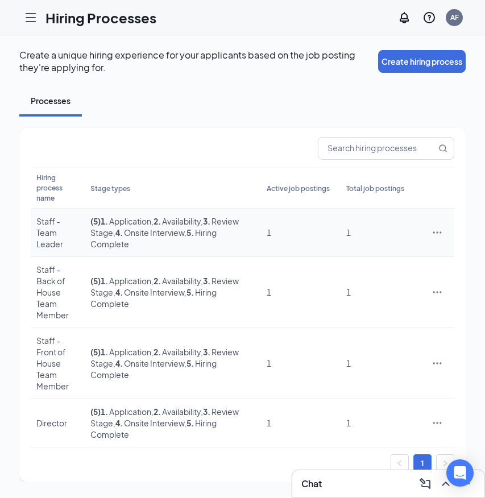
click at [184, 227] on span ", 4 . Onsite Interview" at bounding box center [148, 232] width 71 height 10
click at [156, 216] on td "( 5 ) 1 . Application , 2 . Availability , 3 . Review Stage , 4 . Onsite Interv…" at bounding box center [173, 233] width 176 height 48
click at [432, 227] on icon "Ellipses" at bounding box center [437, 232] width 11 height 11
click at [359, 235] on li "Edit" at bounding box center [385, 246] width 116 height 26
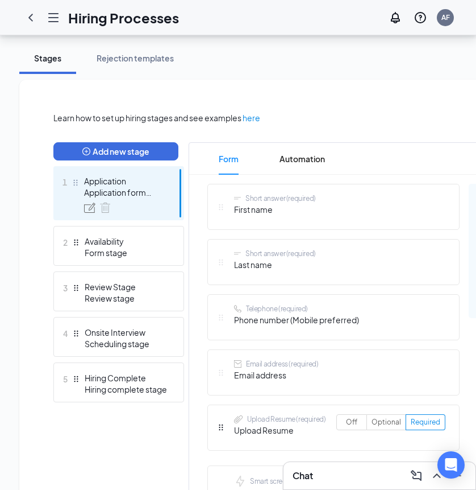
scroll to position [209, 0]
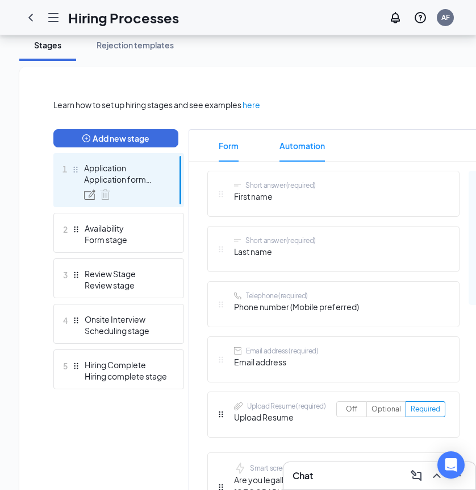
click at [304, 145] on span "Automation" at bounding box center [302, 146] width 45 height 32
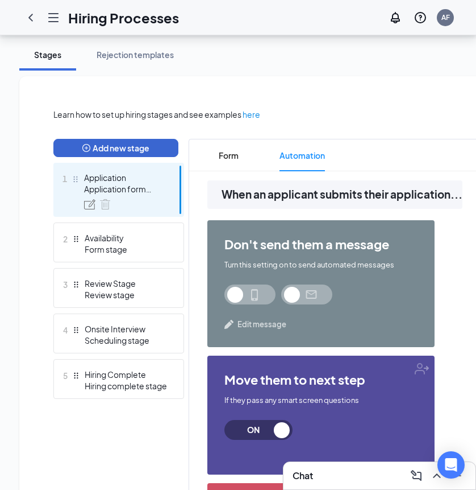
scroll to position [216, 0]
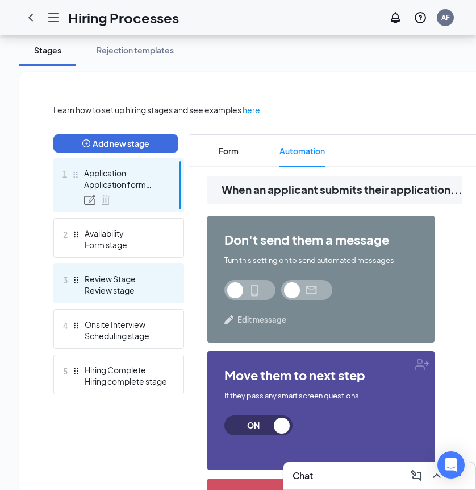
click at [134, 277] on div "Review Stage" at bounding box center [126, 278] width 83 height 11
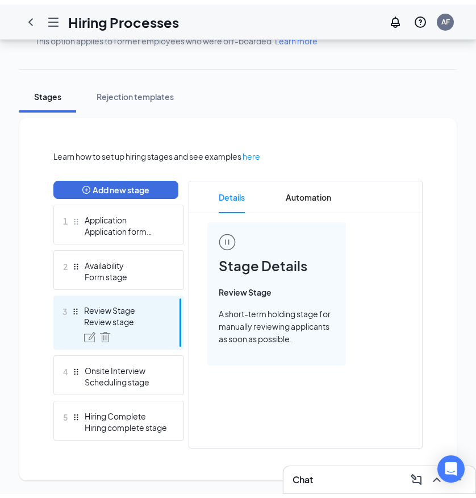
scroll to position [165, 0]
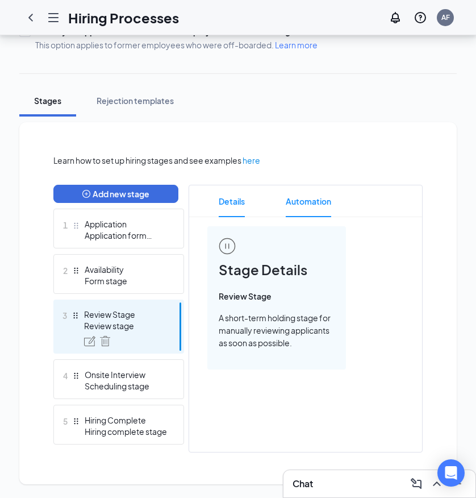
click at [311, 197] on span "Automation" at bounding box center [308, 201] width 45 height 32
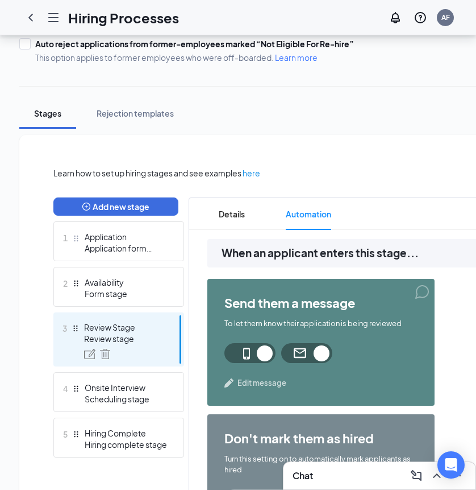
scroll to position [151, 0]
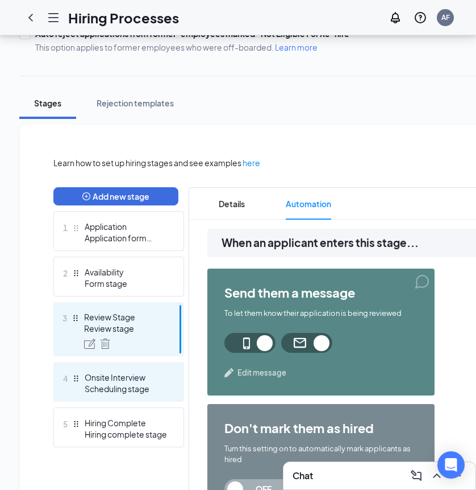
click at [113, 387] on div "Scheduling stage" at bounding box center [126, 388] width 83 height 11
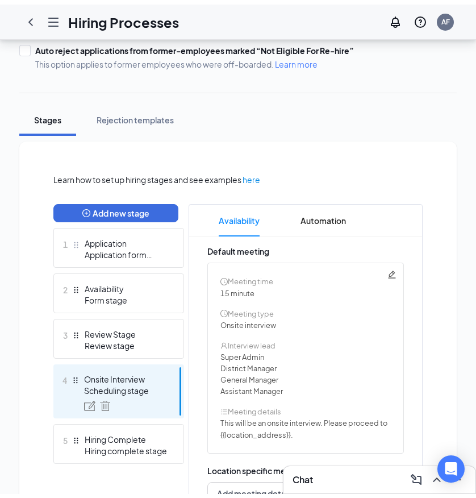
scroll to position [163, 0]
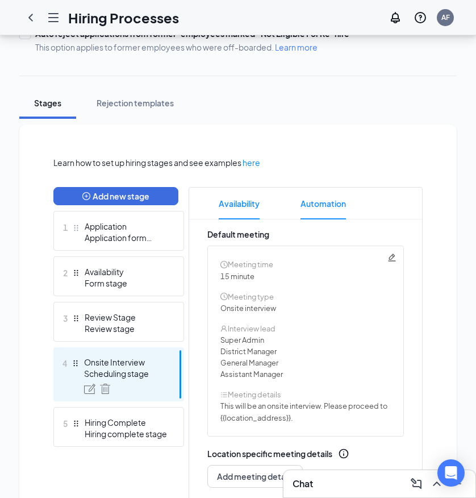
click at [339, 209] on span "Automation" at bounding box center [323, 204] width 45 height 32
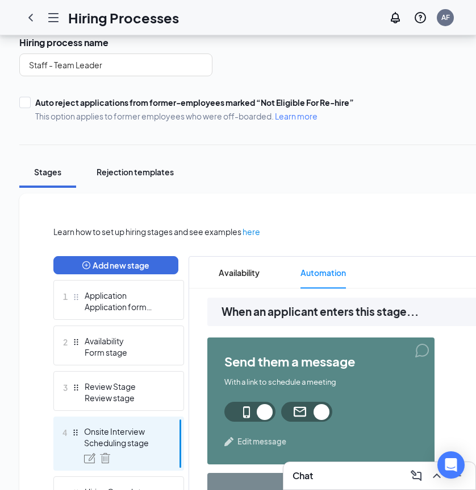
scroll to position [84, 5]
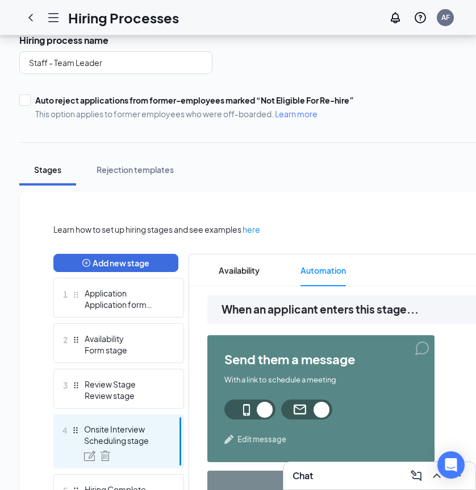
click at [48, 15] on icon "Hamburger" at bounding box center [54, 18] width 14 height 14
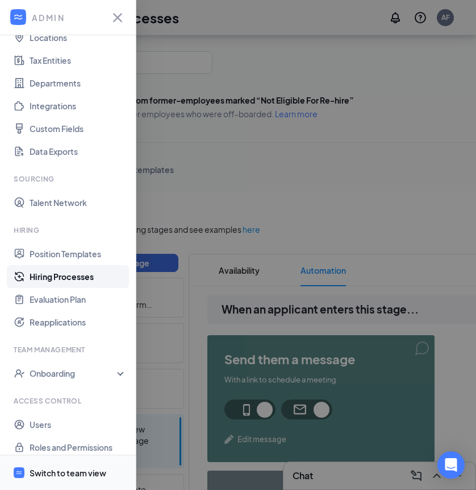
click at [34, 470] on span "Switch to team view" at bounding box center [78, 472] width 97 height 35
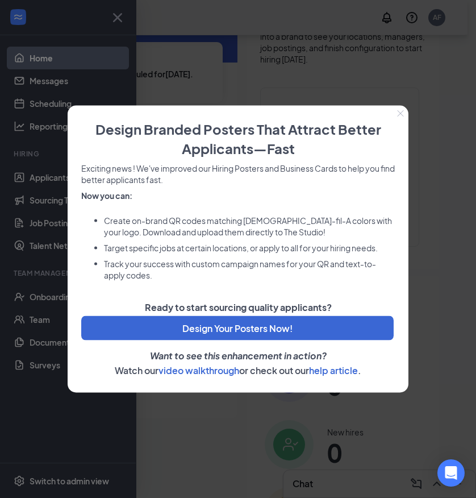
click at [206, 412] on div at bounding box center [238, 249] width 476 height 498
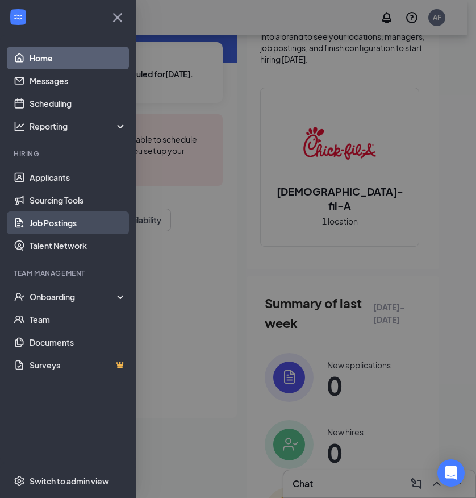
click at [43, 228] on link "Job Postings" at bounding box center [78, 222] width 97 height 23
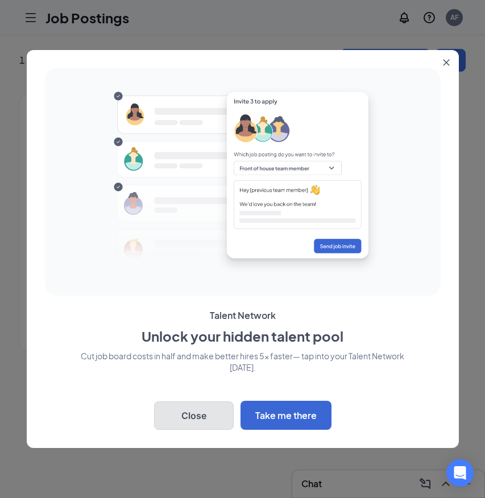
click at [193, 409] on button "Close" at bounding box center [194, 415] width 80 height 28
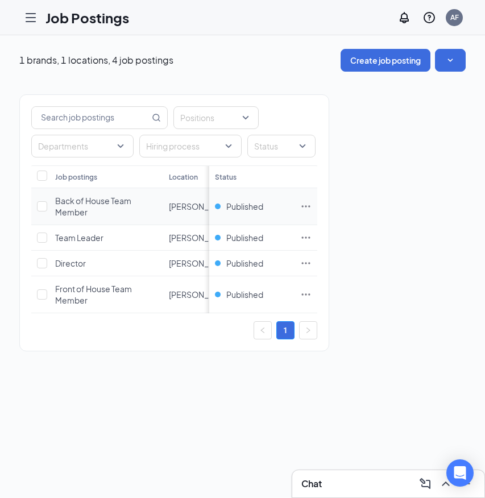
click at [308, 206] on icon "Ellipses" at bounding box center [305, 206] width 11 height 11
click at [196, 416] on div "1 brands, 1 locations, 4 job postings Create job posting Positions Departments …" at bounding box center [242, 266] width 485 height 463
click at [235, 205] on span "Published" at bounding box center [244, 206] width 37 height 11
click at [426, 183] on div "Positions Departments Hiring process Status Job postings Location Department [D…" at bounding box center [242, 217] width 446 height 291
click at [115, 209] on div "Back of House Team Member" at bounding box center [106, 206] width 102 height 23
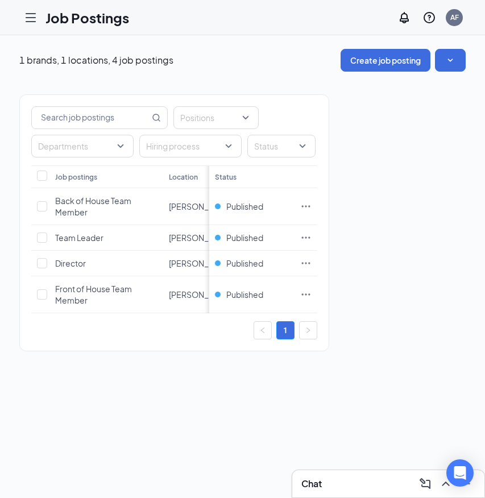
click at [24, 14] on icon "Hamburger" at bounding box center [31, 18] width 14 height 14
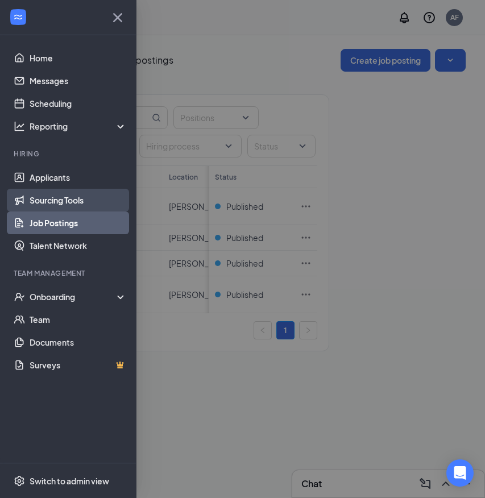
click at [38, 201] on link "Sourcing Tools" at bounding box center [78, 200] width 97 height 23
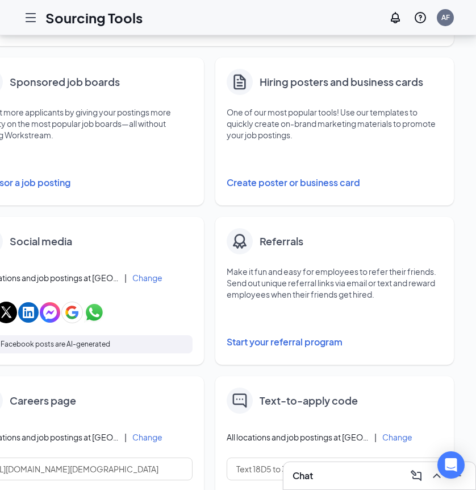
scroll to position [187, 0]
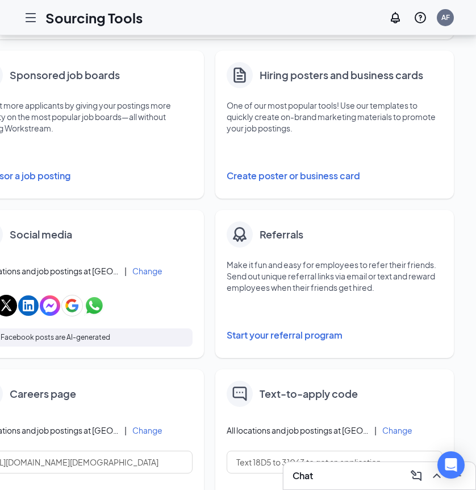
click at [269, 185] on button "Create poster or business card" at bounding box center [335, 175] width 216 height 23
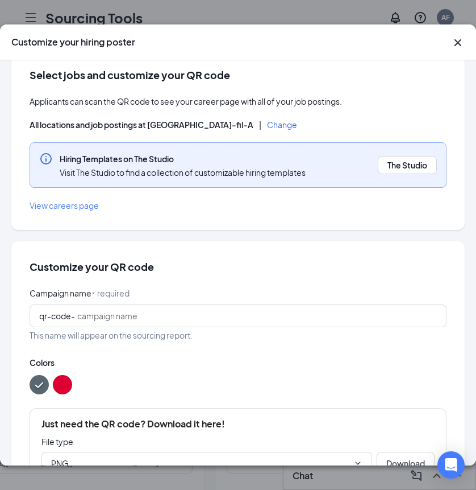
scroll to position [0, 0]
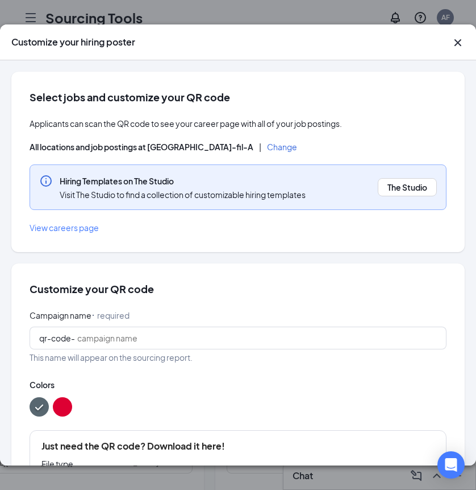
click at [456, 46] on div "Customize your hiring poster" at bounding box center [238, 42] width 476 height 36
click at [459, 39] on icon "Cross" at bounding box center [458, 42] width 7 height 7
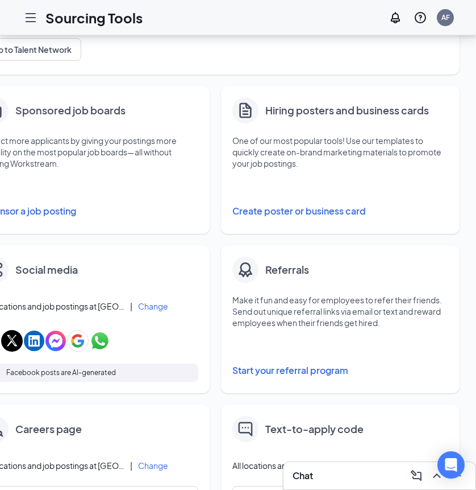
scroll to position [0, 54]
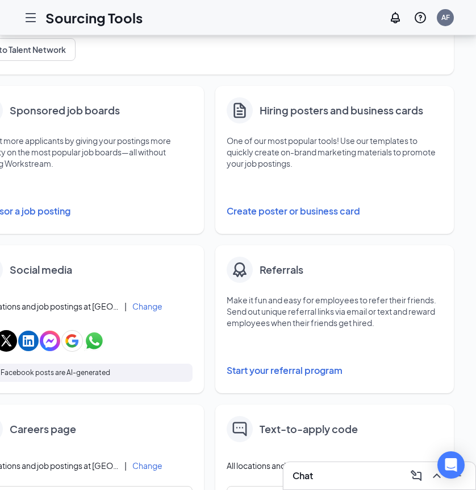
click at [271, 367] on button "Start your referral program" at bounding box center [335, 370] width 216 height 23
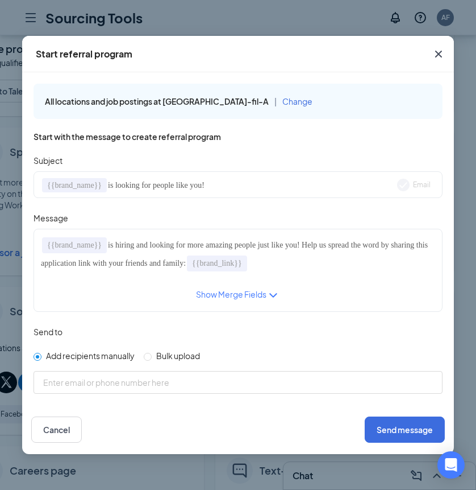
scroll to position [108, 0]
click at [439, 52] on icon "Cross" at bounding box center [439, 54] width 14 height 14
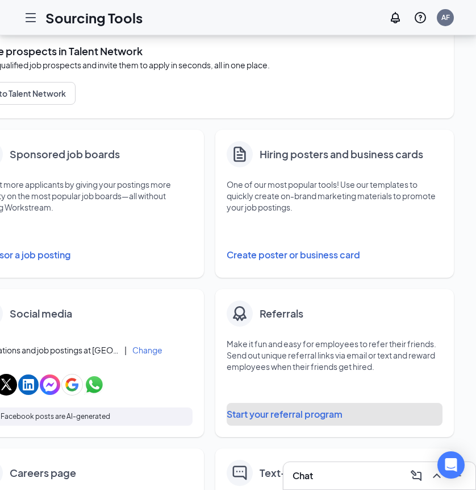
scroll to position [0, 0]
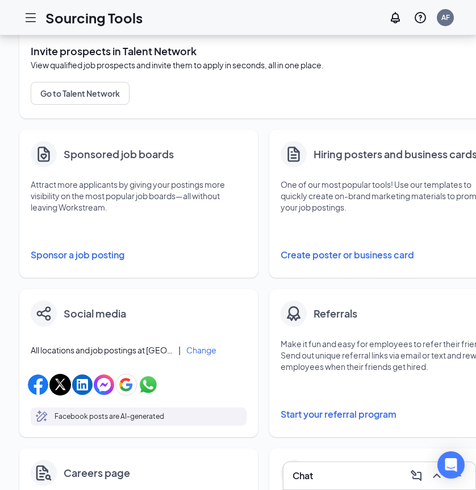
click at [31, 14] on icon "Hamburger" at bounding box center [31, 18] width 14 height 14
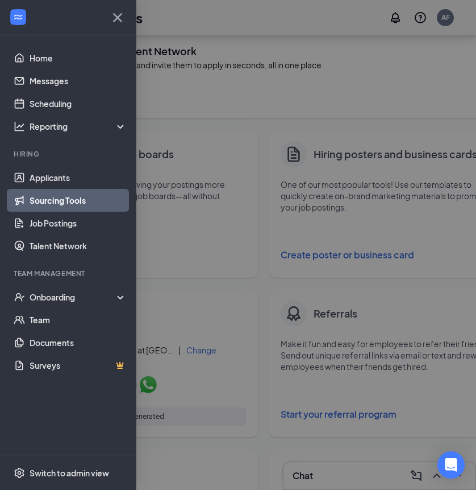
click at [268, 110] on div at bounding box center [238, 245] width 476 height 490
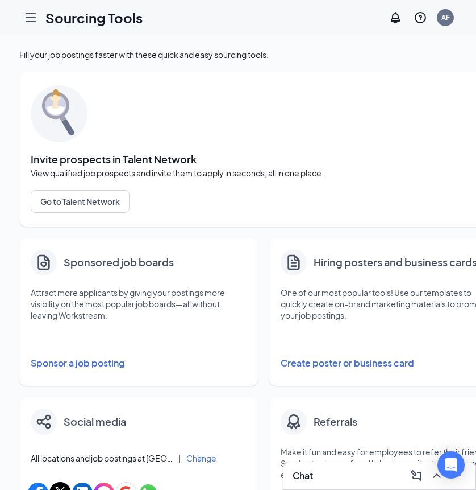
click at [30, 14] on icon "Hamburger" at bounding box center [30, 18] width 9 height 8
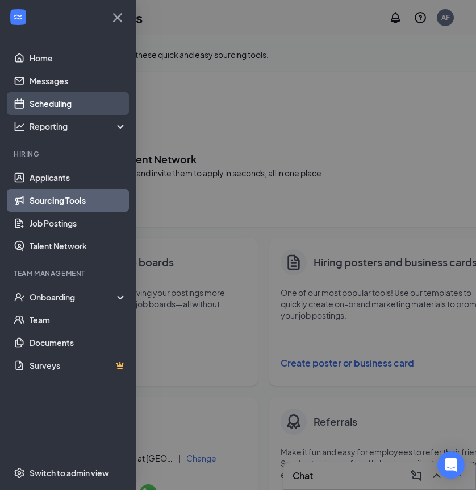
click at [48, 102] on link "Scheduling" at bounding box center [78, 103] width 97 height 23
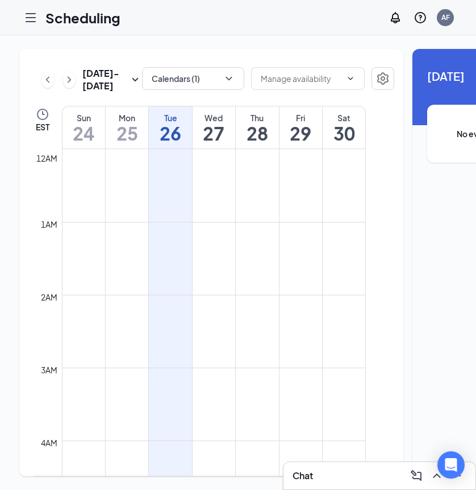
scroll to position [559, 0]
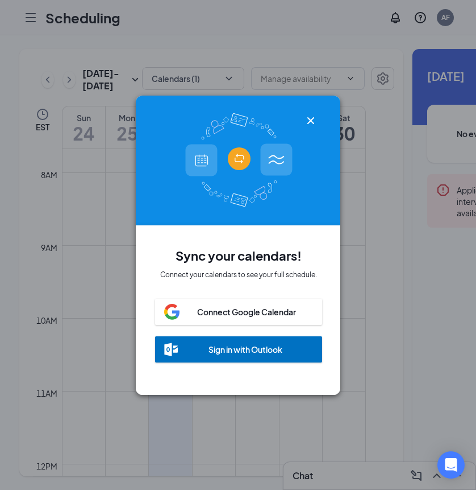
click at [309, 116] on icon "Cross" at bounding box center [311, 121] width 14 height 14
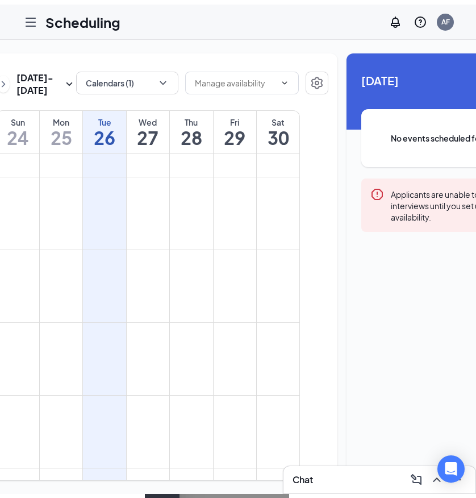
scroll to position [0, 0]
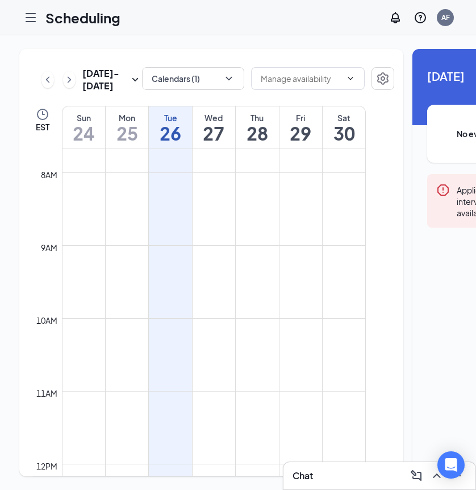
click at [35, 15] on icon "Hamburger" at bounding box center [31, 18] width 14 height 14
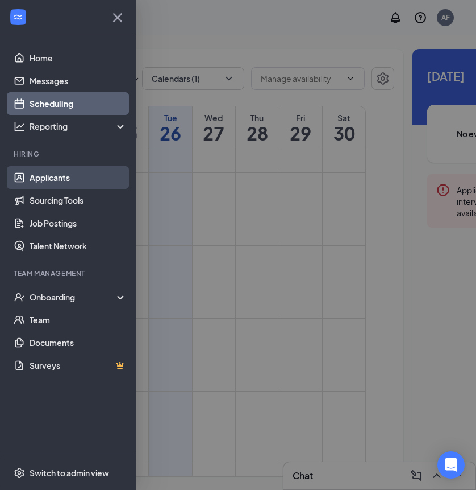
click at [51, 177] on link "Applicants" at bounding box center [78, 177] width 97 height 23
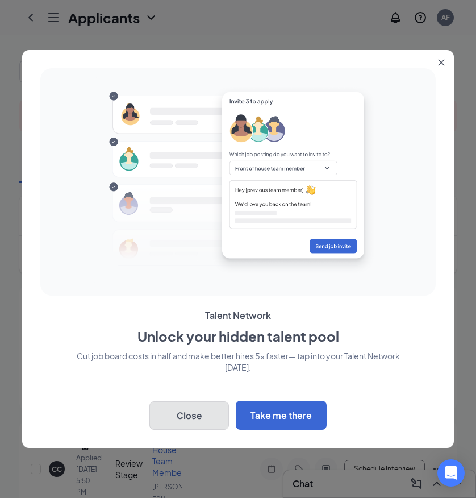
click at [199, 409] on button "Close" at bounding box center [190, 415] width 80 height 28
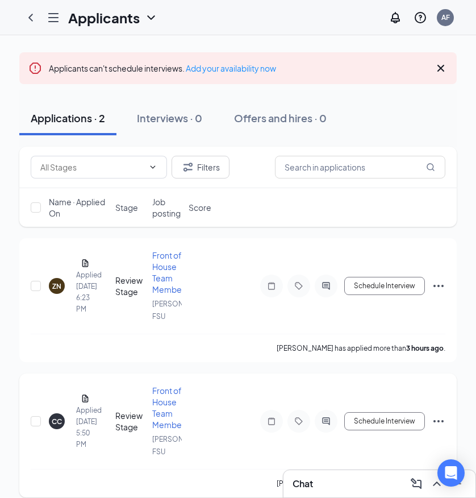
scroll to position [57, 0]
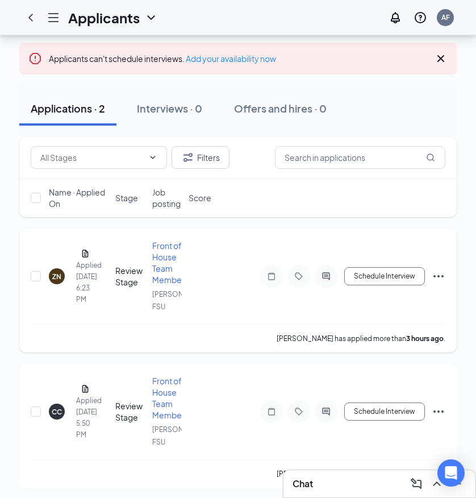
click at [210, 296] on div "ZN [PERSON_NAME] Applied [DATE] 6:23 PM Review Stage Front of House Team Member…" at bounding box center [238, 282] width 415 height 84
click at [441, 272] on icon "Ellipses" at bounding box center [439, 276] width 14 height 14
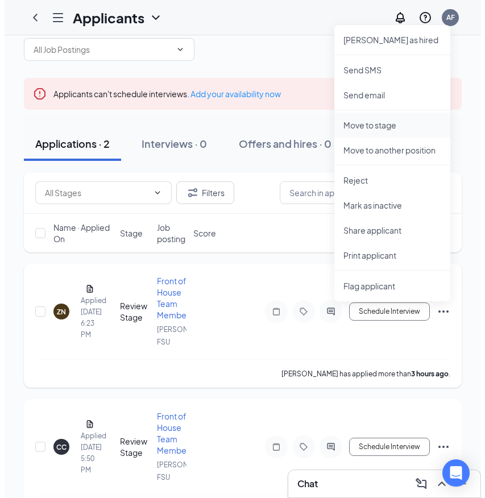
scroll to position [25, 0]
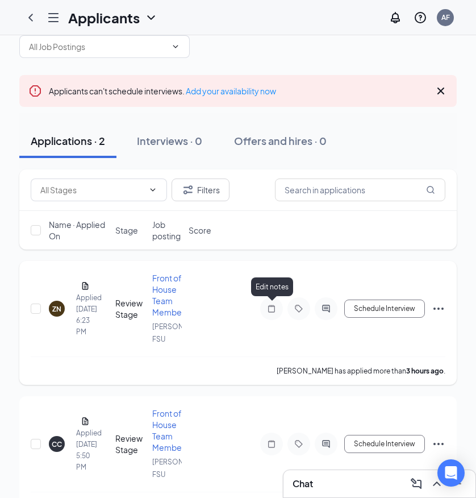
click at [270, 311] on icon "Note" at bounding box center [271, 308] width 7 height 7
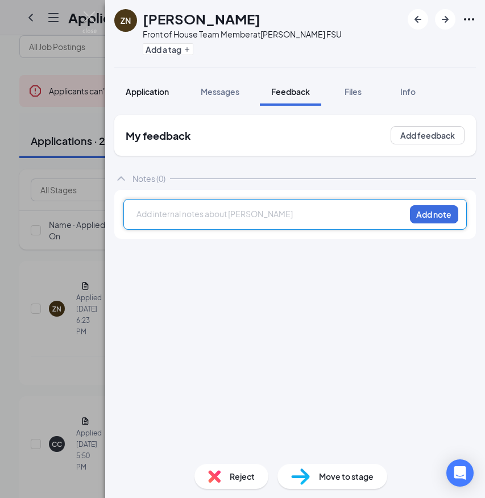
click at [160, 94] on span "Application" at bounding box center [147, 91] width 43 height 10
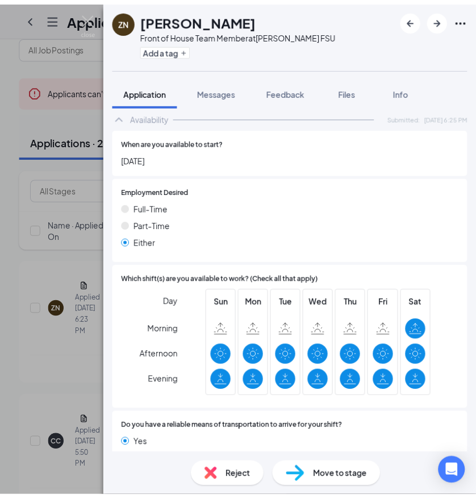
scroll to position [642, 0]
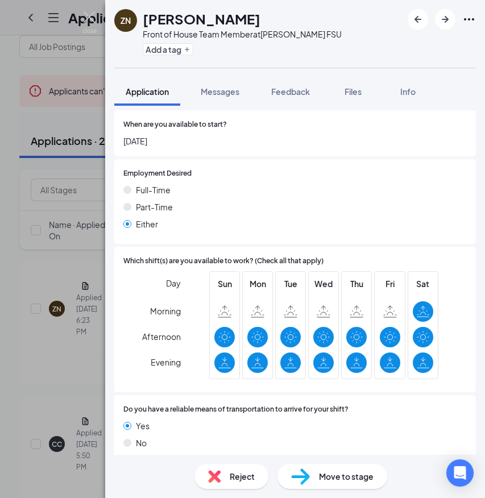
click at [42, 356] on div "ZN [PERSON_NAME] Front of House Team Member at [PERSON_NAME] FSU Add a tag Appl…" at bounding box center [242, 249] width 485 height 498
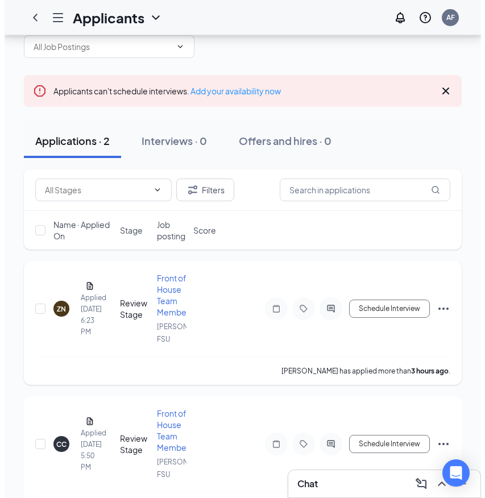
scroll to position [57, 0]
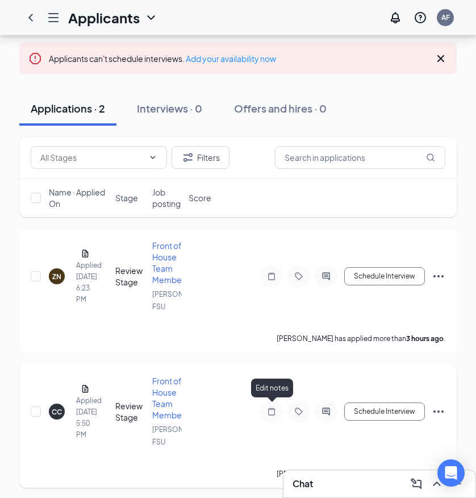
click at [274, 408] on icon "Note" at bounding box center [272, 411] width 14 height 9
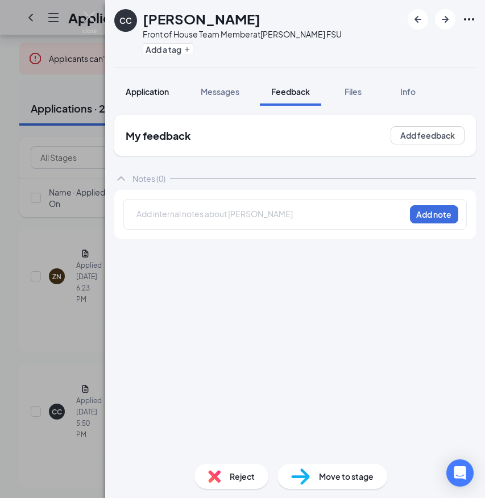
click at [141, 98] on button "Application" at bounding box center [147, 91] width 66 height 28
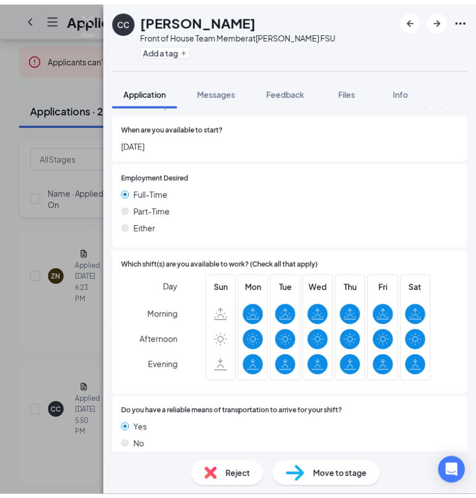
scroll to position [642, 0]
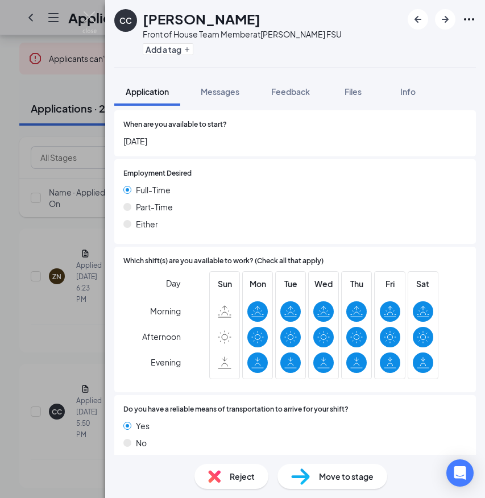
click at [49, 345] on div "CC [PERSON_NAME] Front of House Team Member at [PERSON_NAME] FSU Add a tag Appl…" at bounding box center [242, 249] width 485 height 498
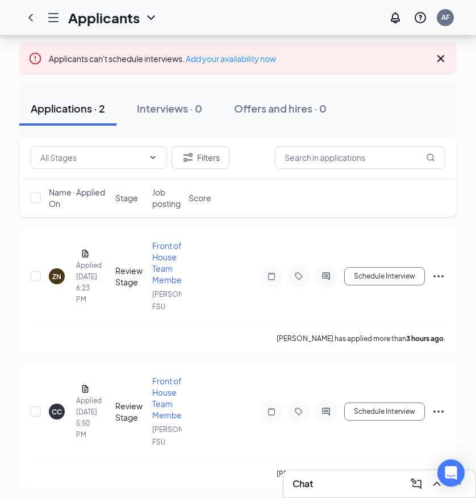
click at [56, 18] on icon "Hamburger" at bounding box center [53, 18] width 9 height 8
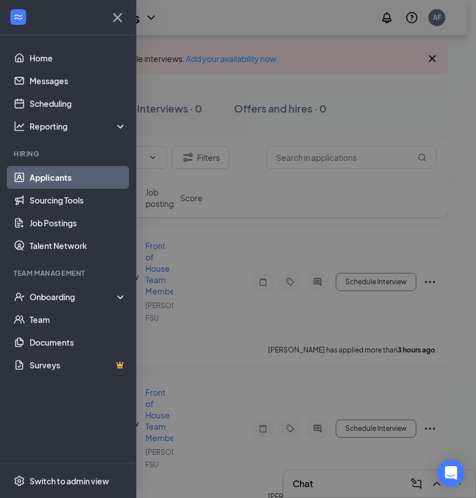
click at [305, 225] on div at bounding box center [238, 249] width 476 height 498
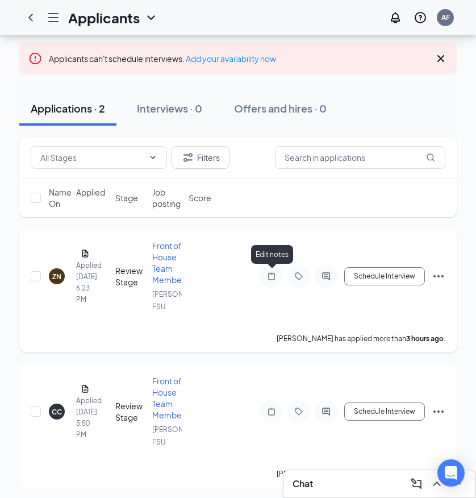
click at [271, 277] on icon "Note" at bounding box center [272, 276] width 14 height 9
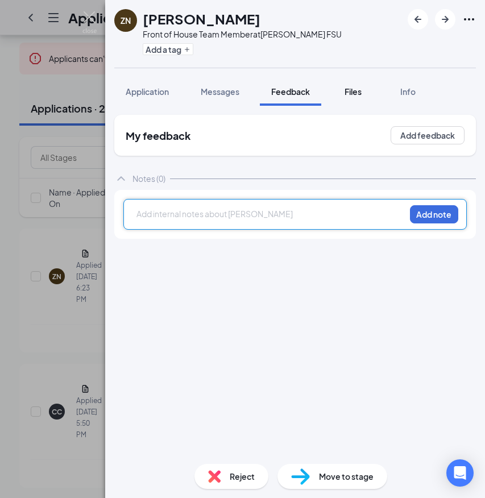
click at [343, 90] on div "Files" at bounding box center [353, 91] width 23 height 11
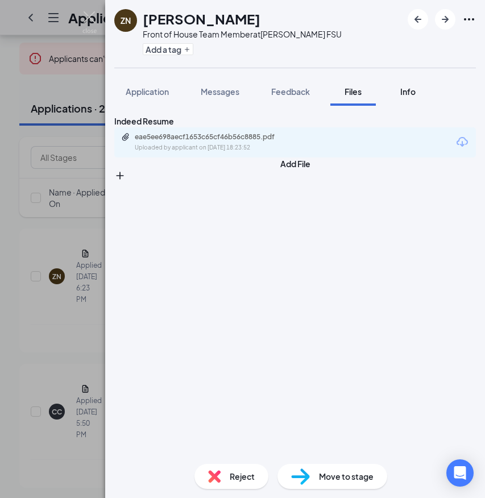
click at [400, 86] on div "Info" at bounding box center [407, 91] width 23 height 11
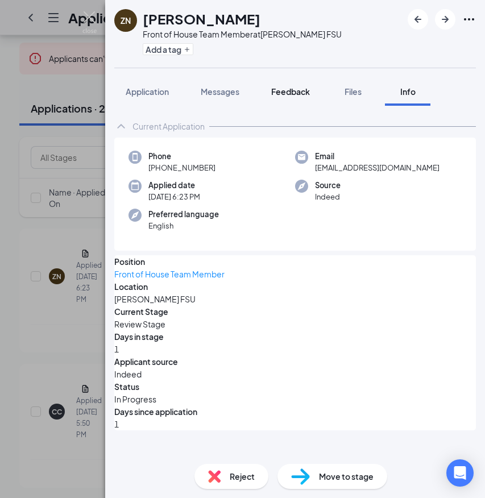
click at [298, 99] on button "Feedback" at bounding box center [290, 91] width 61 height 28
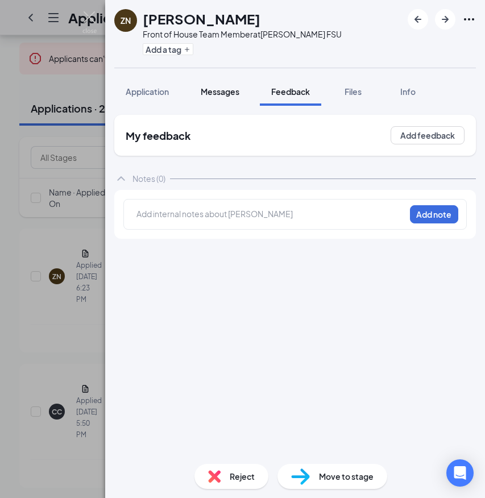
click at [222, 88] on span "Messages" at bounding box center [220, 91] width 39 height 10
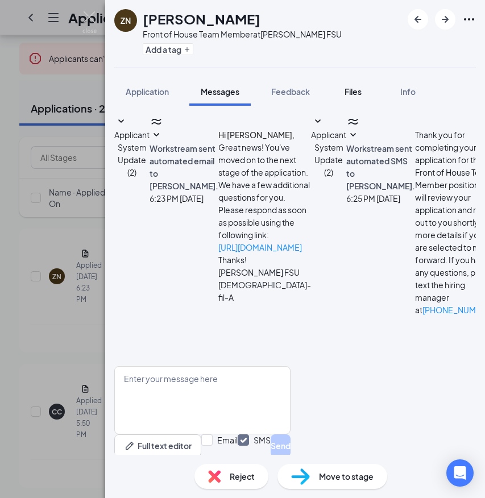
click at [354, 90] on span "Files" at bounding box center [353, 91] width 17 height 10
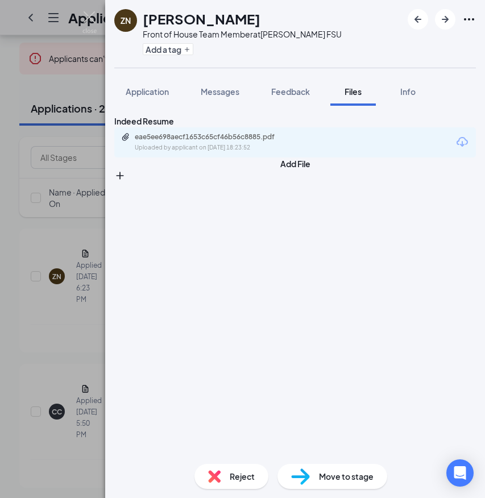
click at [14, 158] on div "ZN [PERSON_NAME] Front of House Team Member at [PERSON_NAME] FSU Add a tag Appl…" at bounding box center [242, 249] width 485 height 498
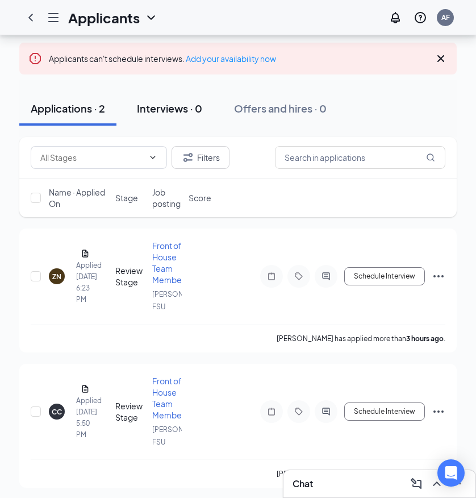
click at [170, 105] on div "Interviews · 0" at bounding box center [169, 108] width 65 height 14
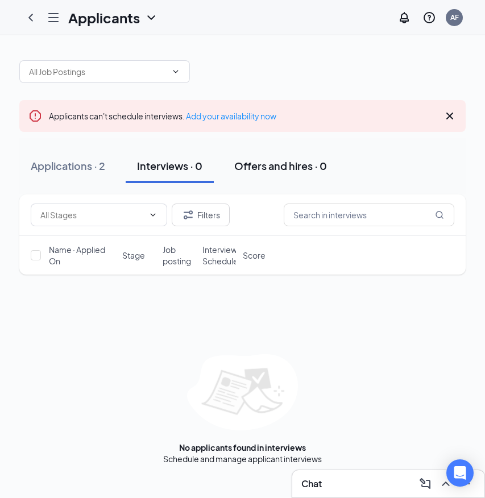
click at [251, 164] on div "Offers and hires · 0" at bounding box center [280, 166] width 93 height 14
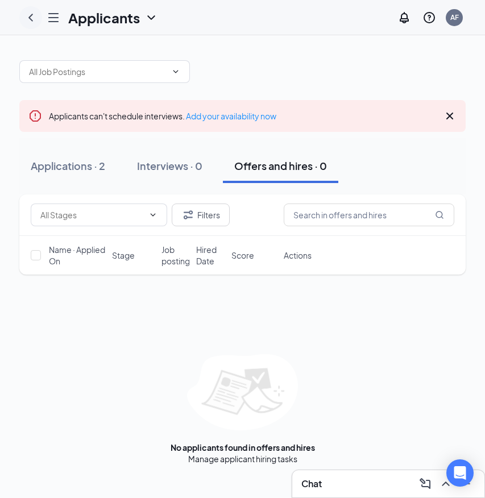
click at [30, 11] on icon "ChevronLeft" at bounding box center [31, 18] width 14 height 14
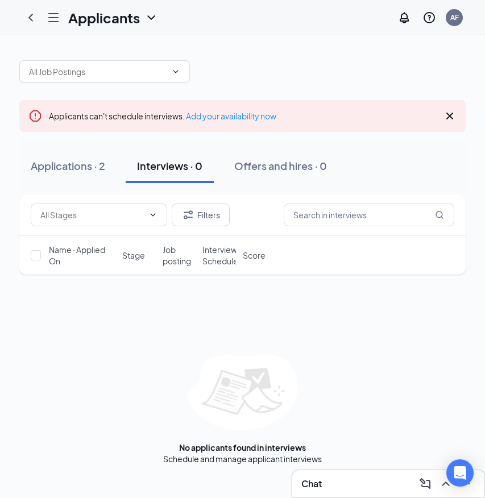
click at [48, 24] on div at bounding box center [53, 17] width 23 height 23
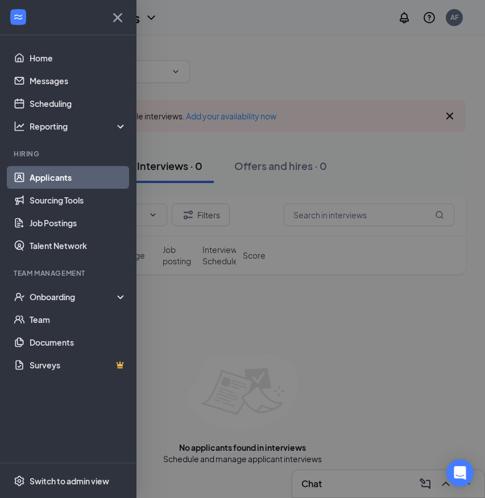
click at [193, 73] on div at bounding box center [242, 249] width 485 height 498
